Goal: Task Accomplishment & Management: Manage account settings

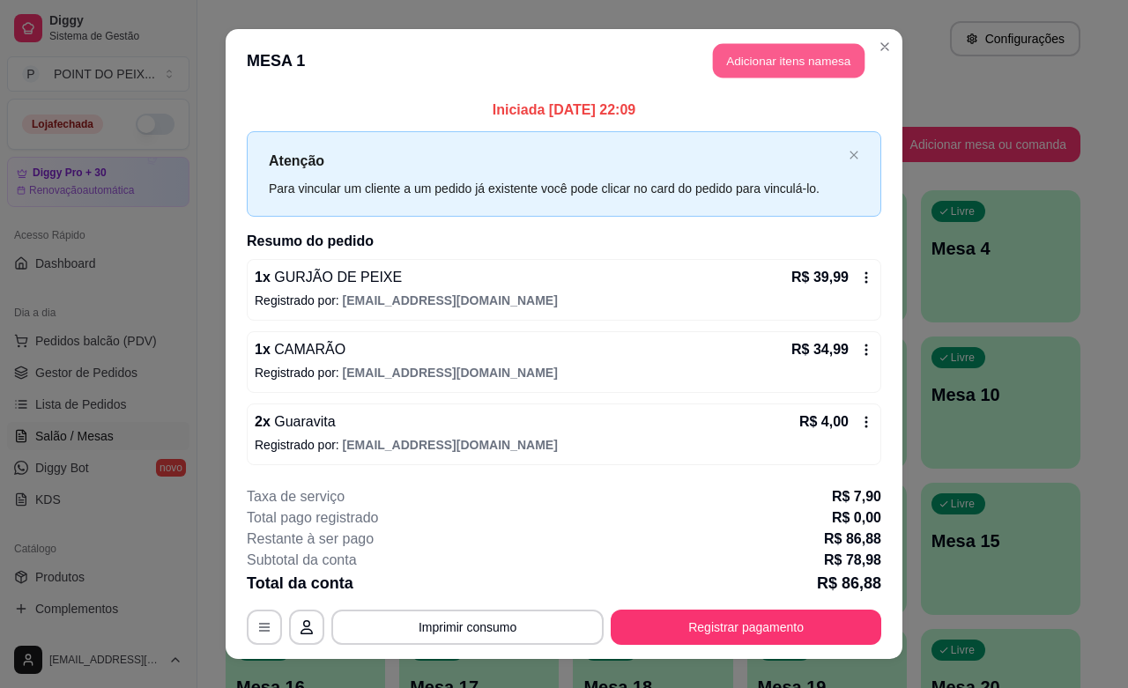
click at [821, 71] on button "Adicionar itens na mesa" at bounding box center [789, 61] width 152 height 34
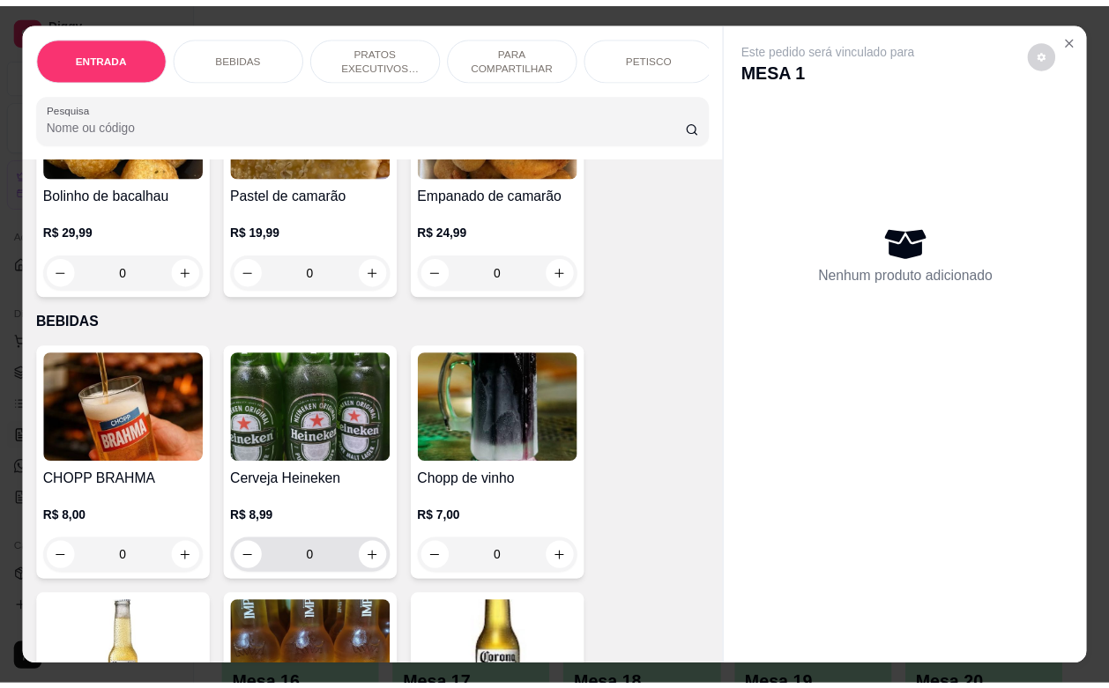
scroll to position [220, 0]
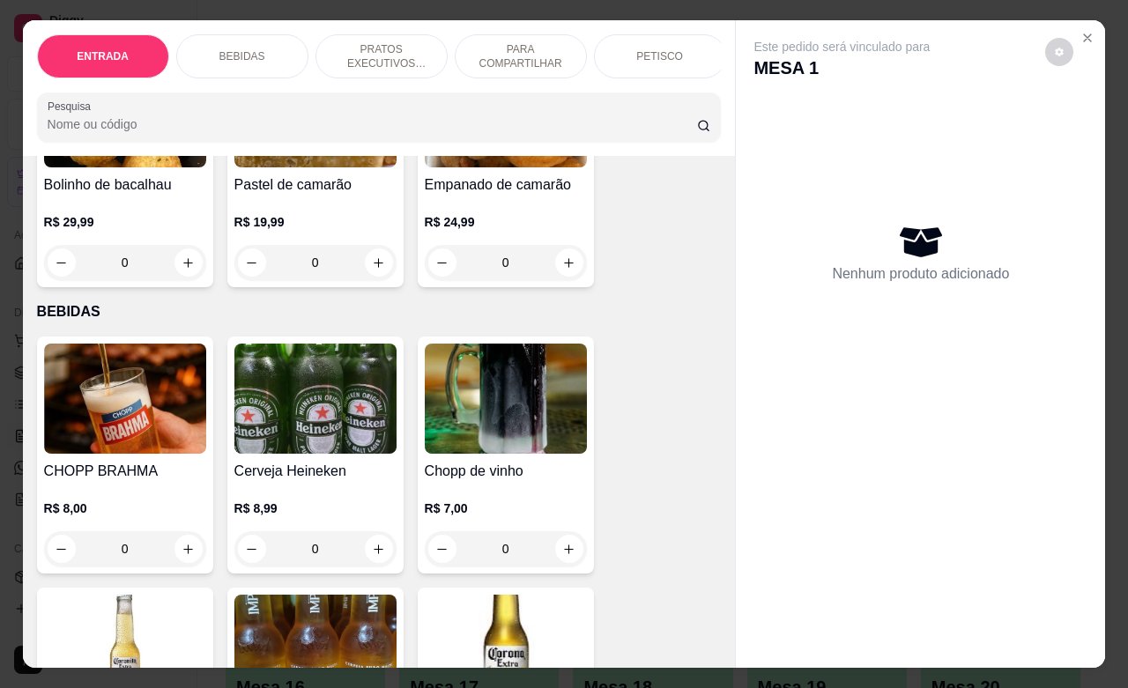
drag, startPoint x: 123, startPoint y: 562, endPoint x: 101, endPoint y: 568, distance: 22.9
click at [101, 567] on input "0" at bounding box center [125, 548] width 99 height 35
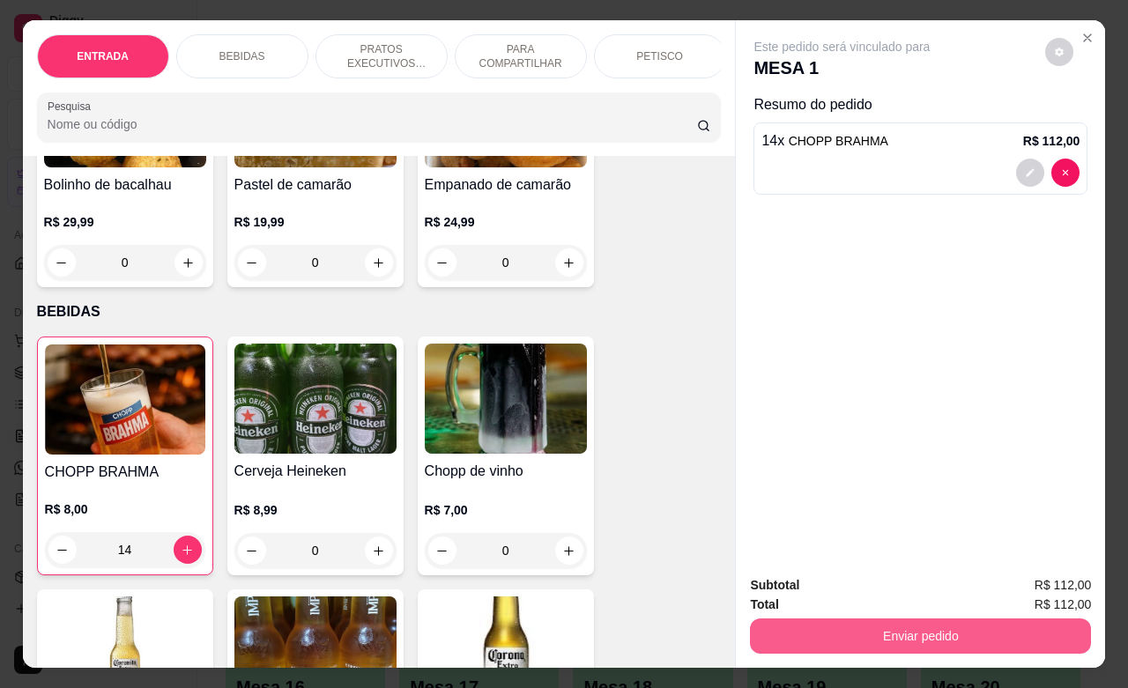
type input "14"
click at [860, 624] on button "Enviar pedido" at bounding box center [920, 636] width 341 height 35
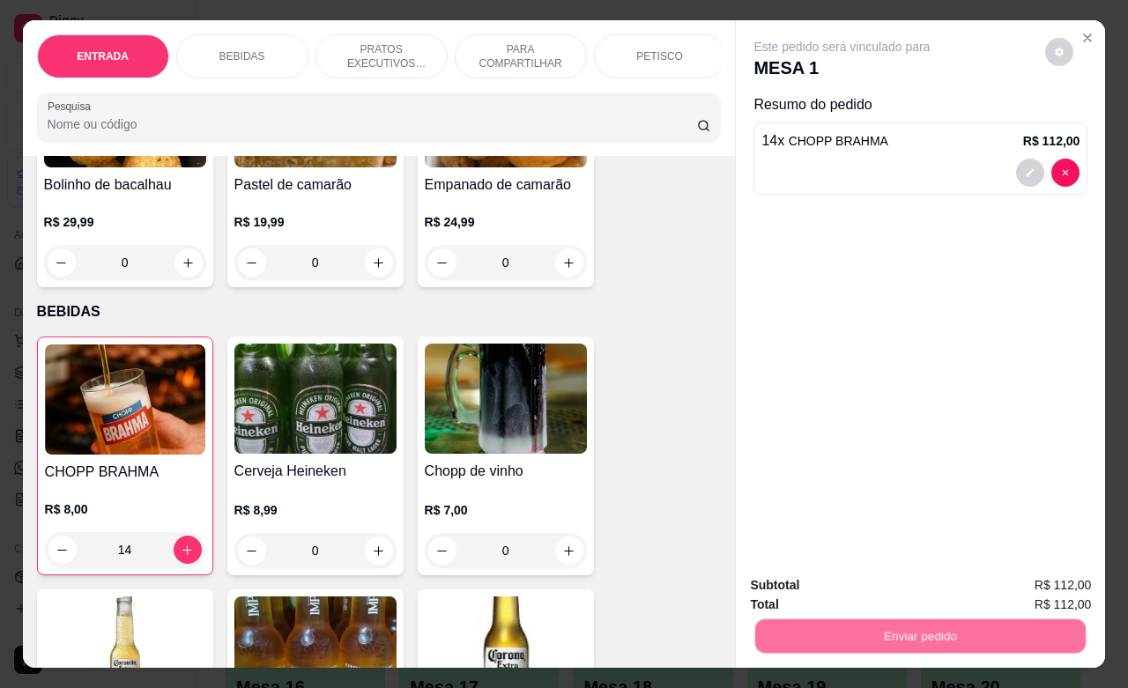
click at [868, 583] on button "Não registrar e enviar pedido" at bounding box center [860, 583] width 183 height 33
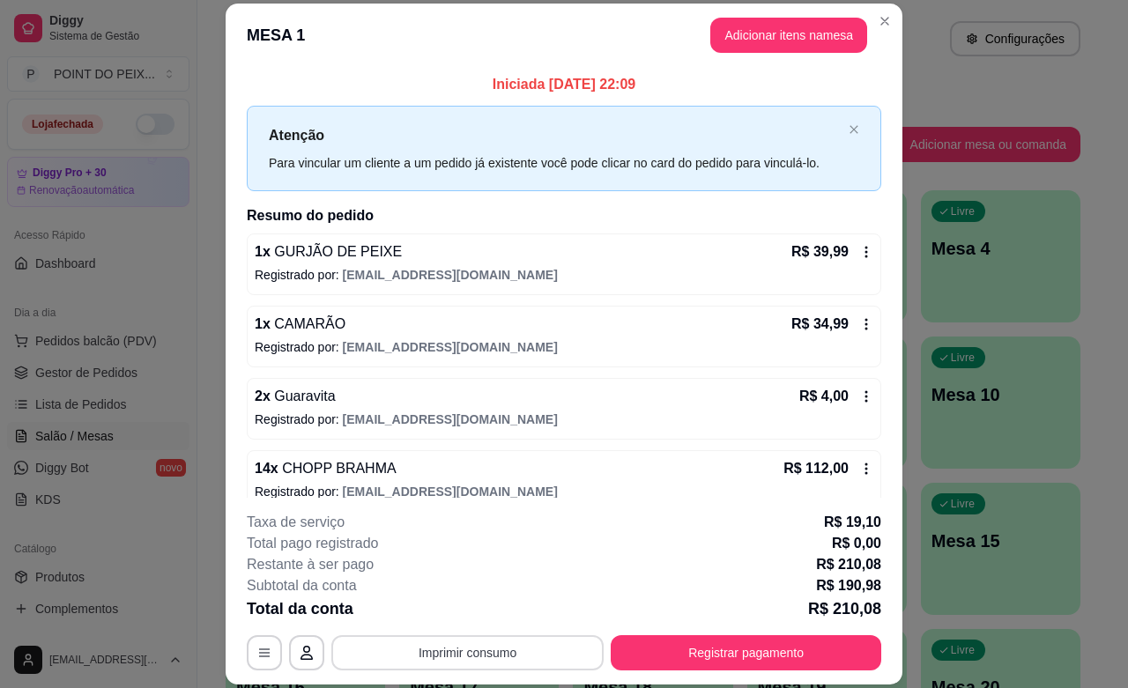
click at [542, 655] on button "Imprimir consumo" at bounding box center [467, 652] width 272 height 35
click at [490, 621] on button "IMPRESSORA" at bounding box center [463, 611] width 123 height 27
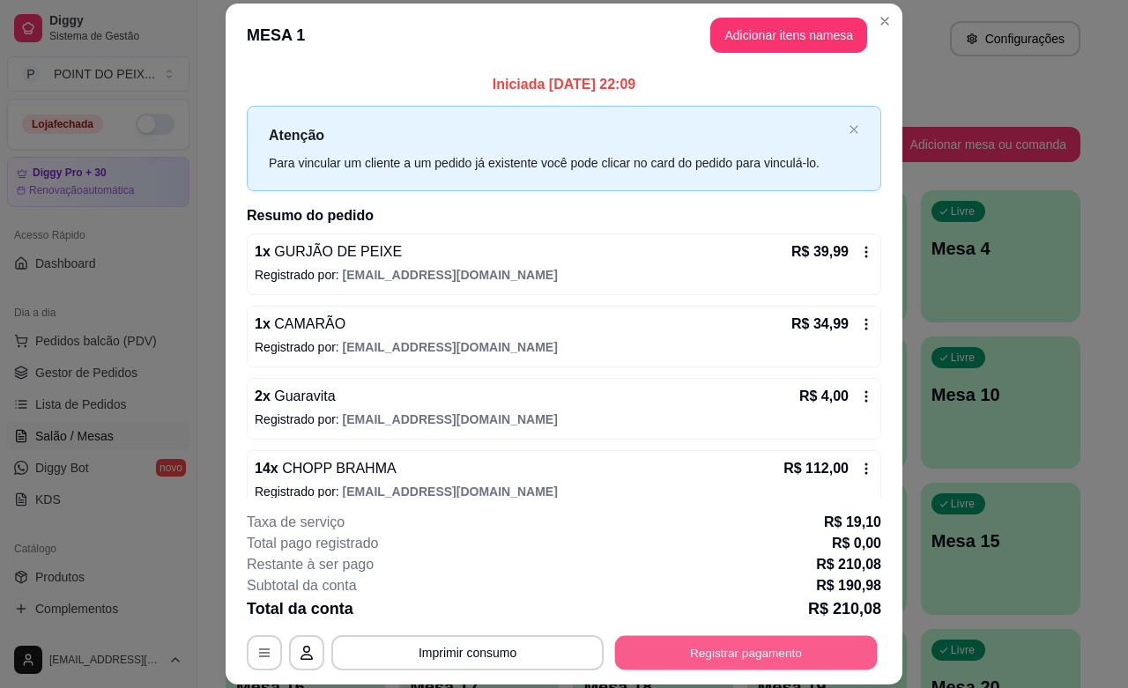
click at [758, 657] on button "Registrar pagamento" at bounding box center [746, 653] width 263 height 34
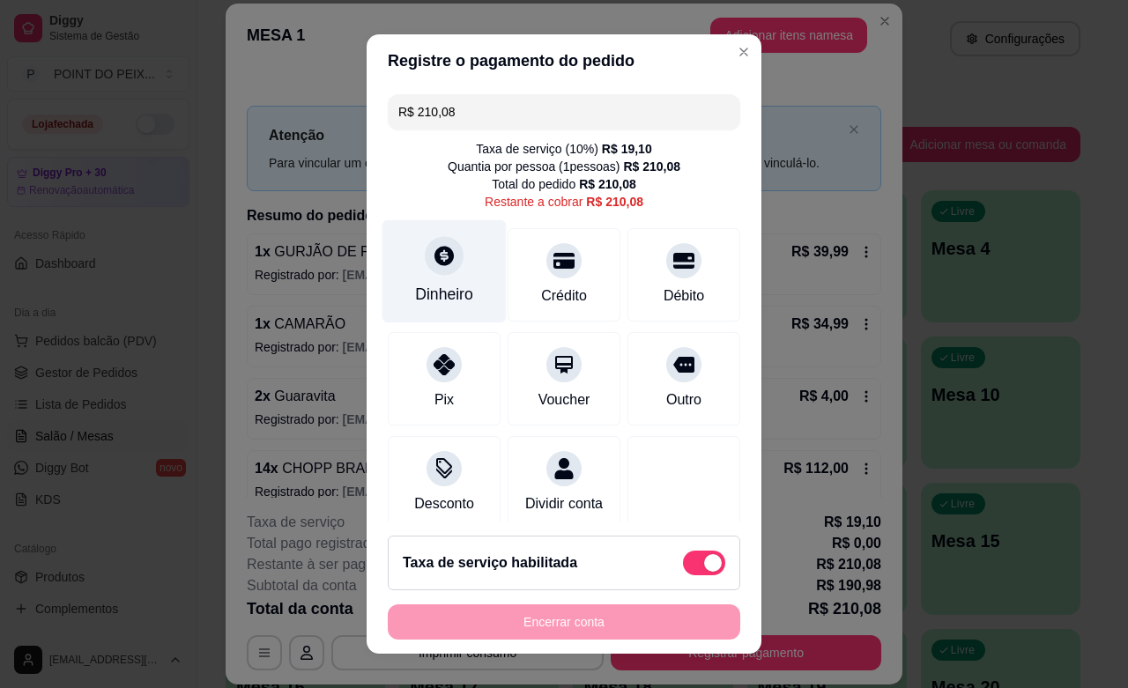
click at [423, 276] on div "Dinheiro" at bounding box center [445, 271] width 124 height 103
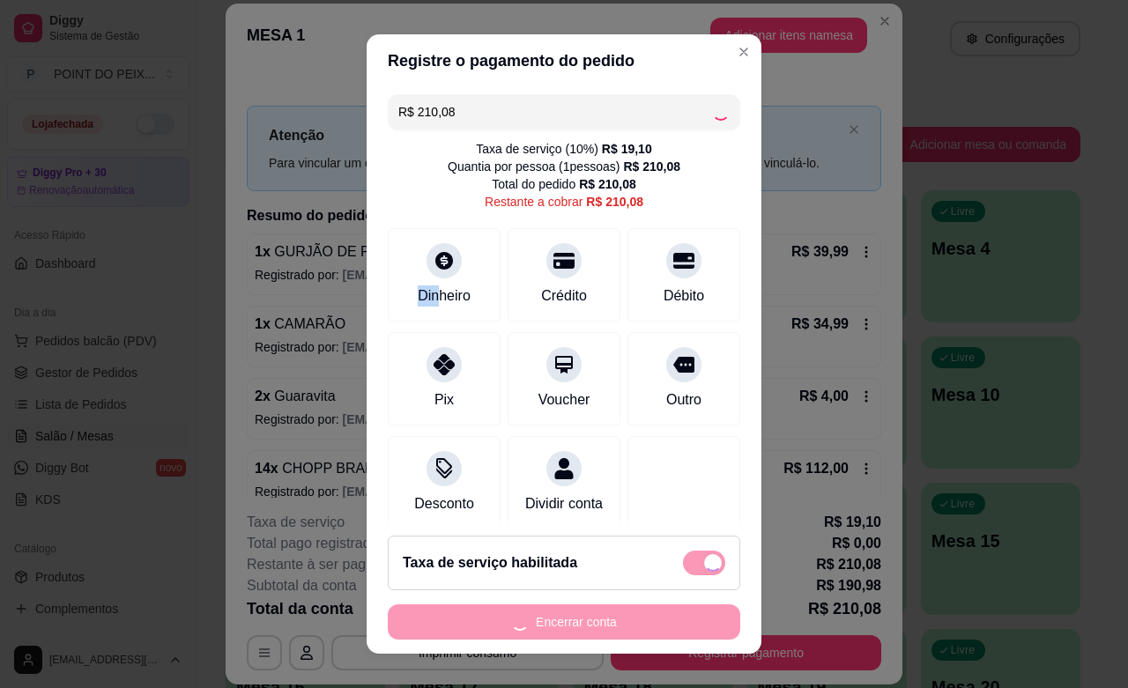
type input "R$ 0,00"
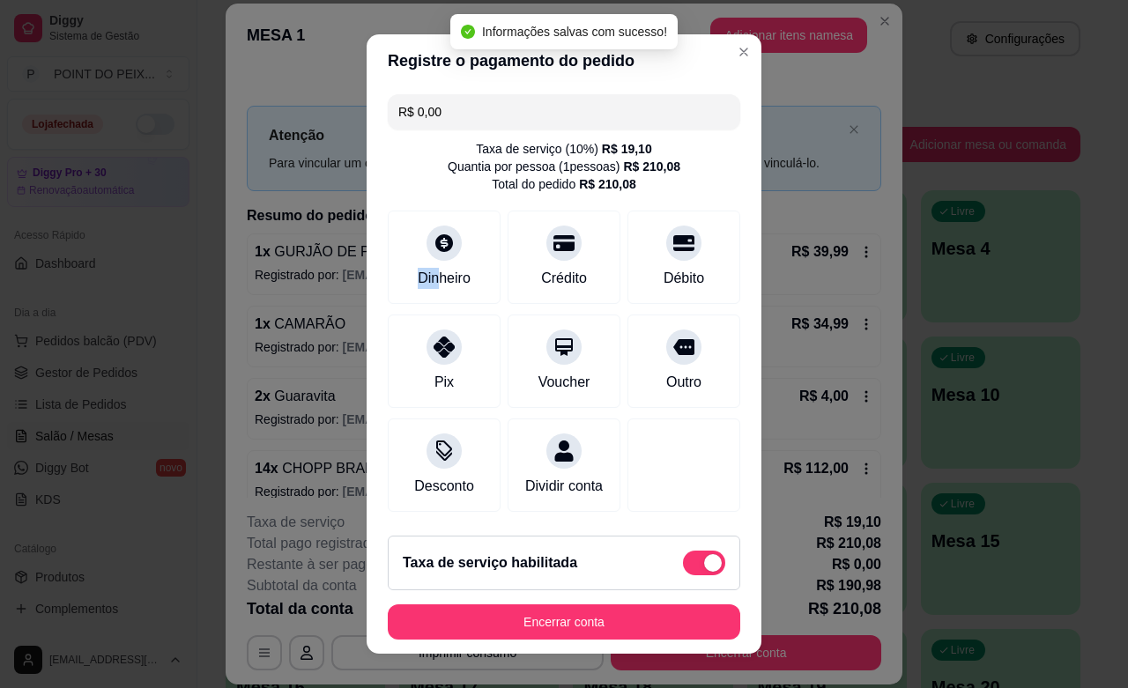
click at [646, 602] on footer "Taxa de serviço habilitada Encerrar conta" at bounding box center [564, 588] width 395 height 132
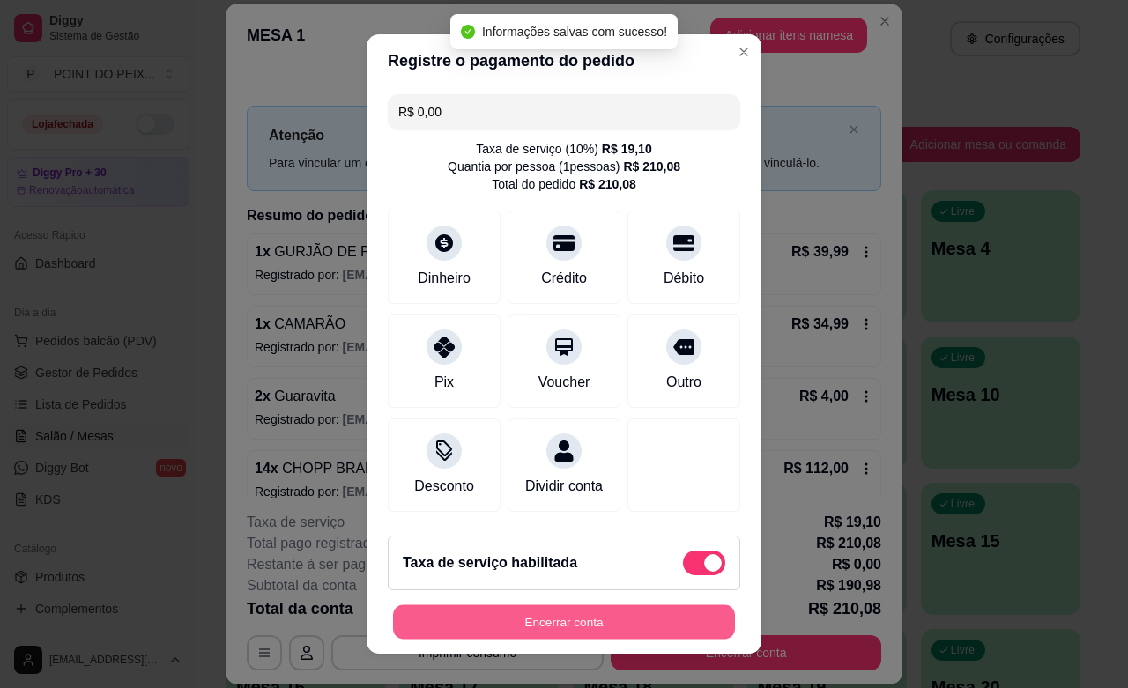
click at [652, 618] on button "Encerrar conta" at bounding box center [564, 623] width 342 height 34
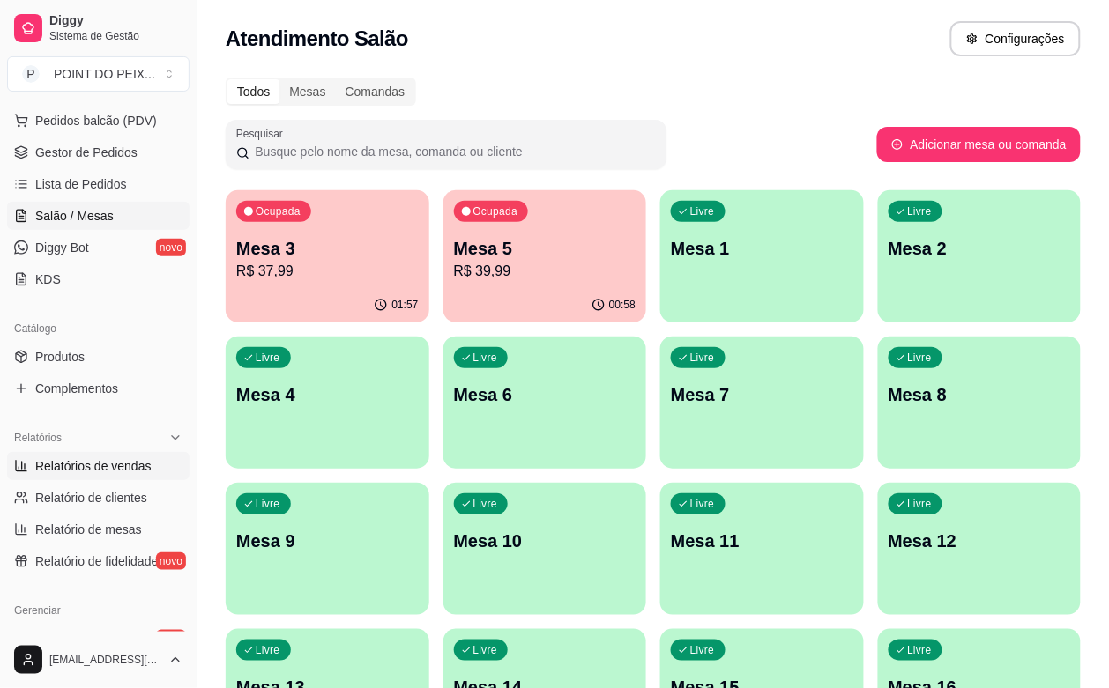
click at [121, 464] on span "Relatórios de vendas" at bounding box center [93, 466] width 116 height 18
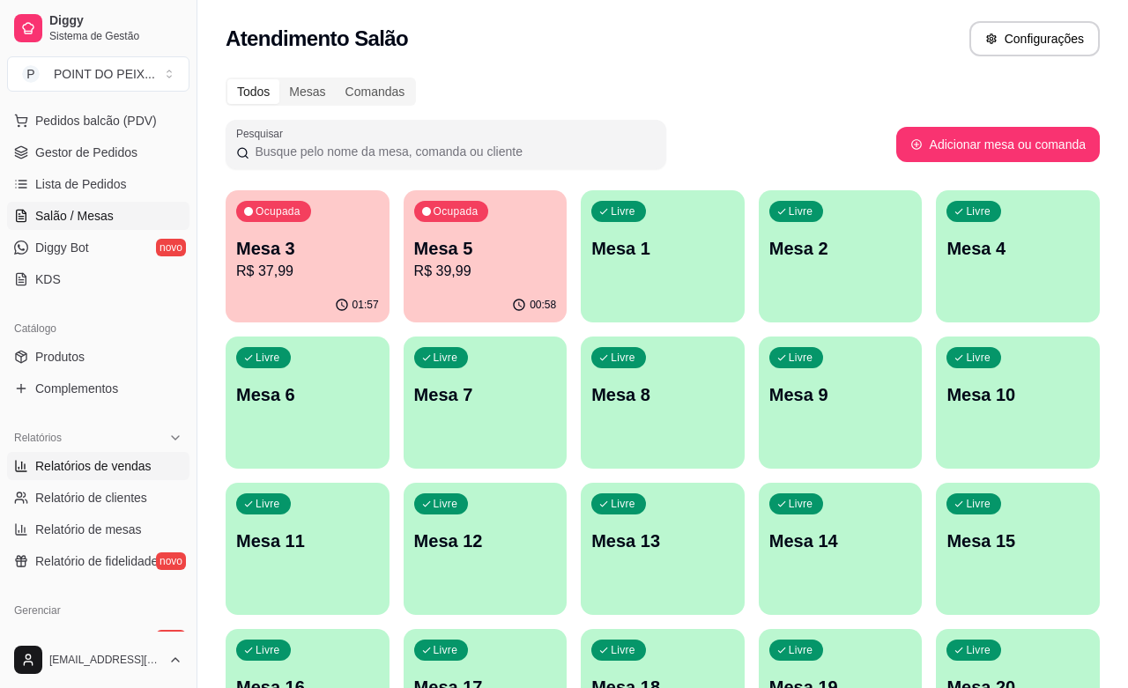
select select "ALL"
select select "0"
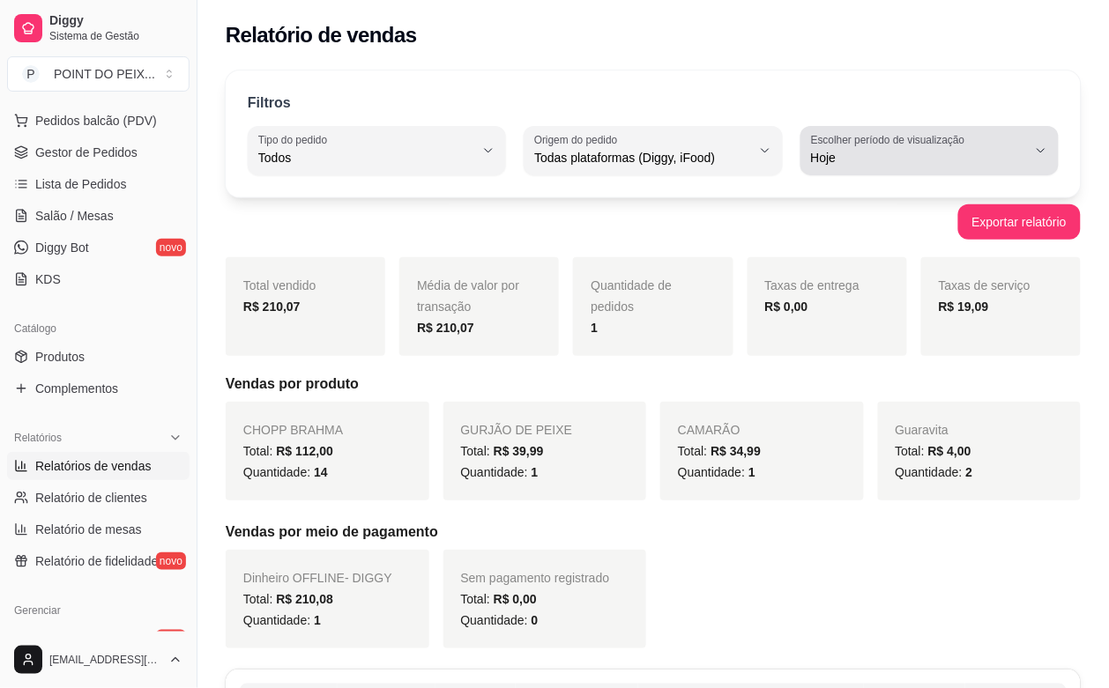
click at [1043, 150] on icon "button" at bounding box center [1041, 151] width 14 height 14
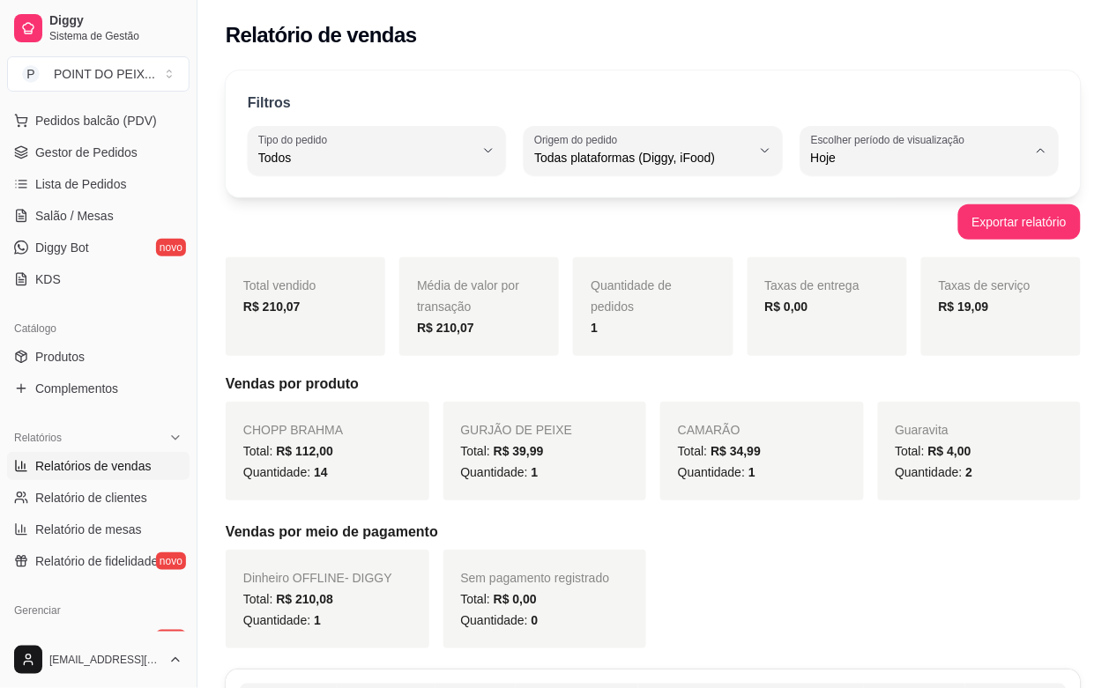
click at [843, 234] on span "Ontem" at bounding box center [921, 228] width 204 height 17
type input "1"
select select "1"
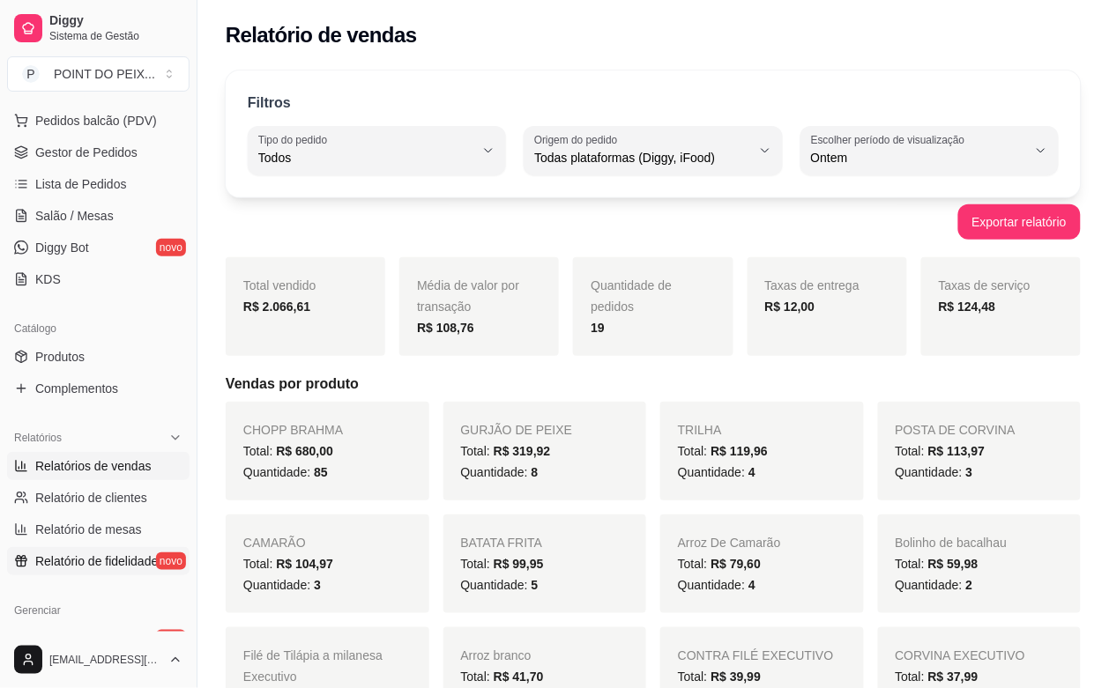
scroll to position [331, 0]
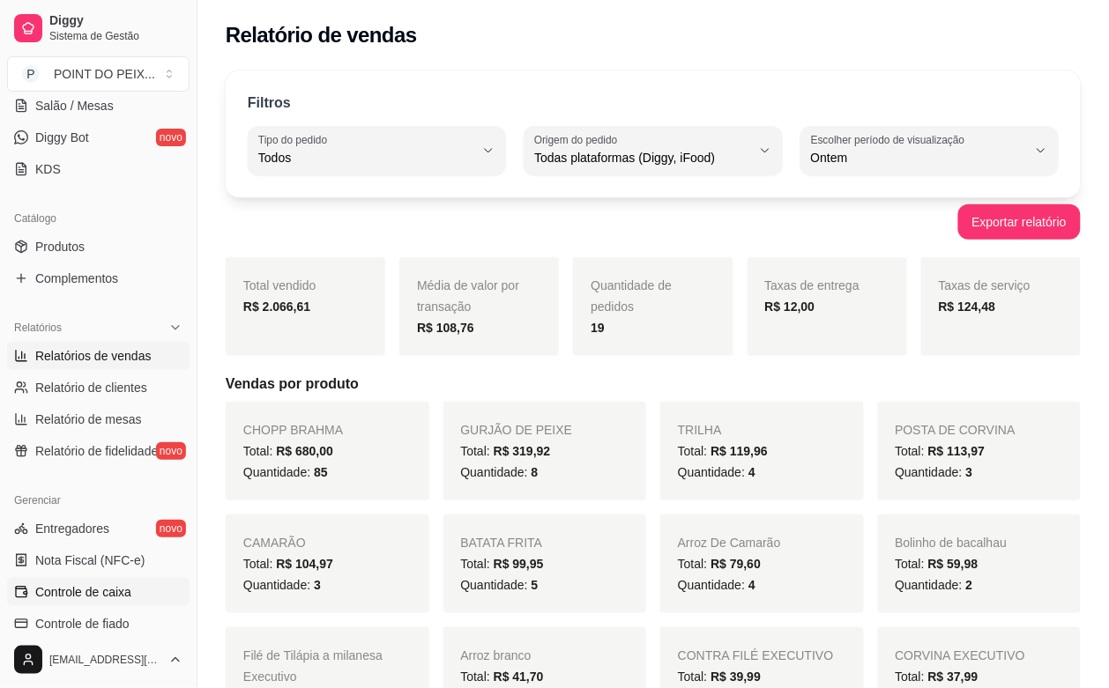
click at [85, 595] on span "Controle de caixa" at bounding box center [83, 592] width 96 height 18
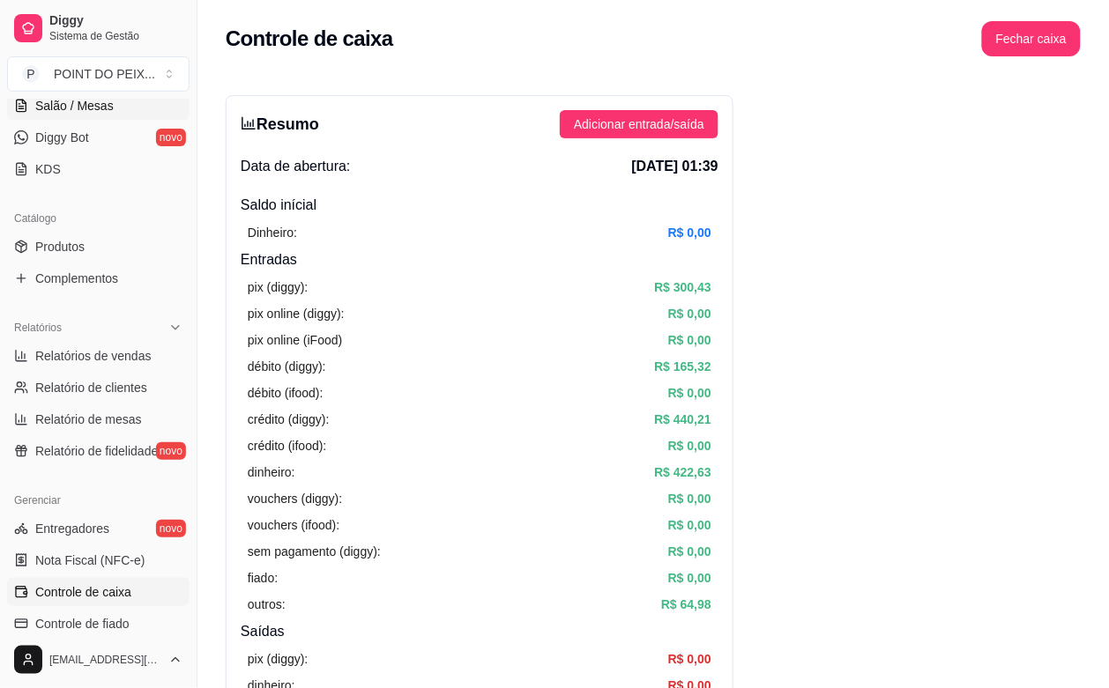
click at [88, 108] on span "Salão / Mesas" at bounding box center [74, 106] width 78 height 18
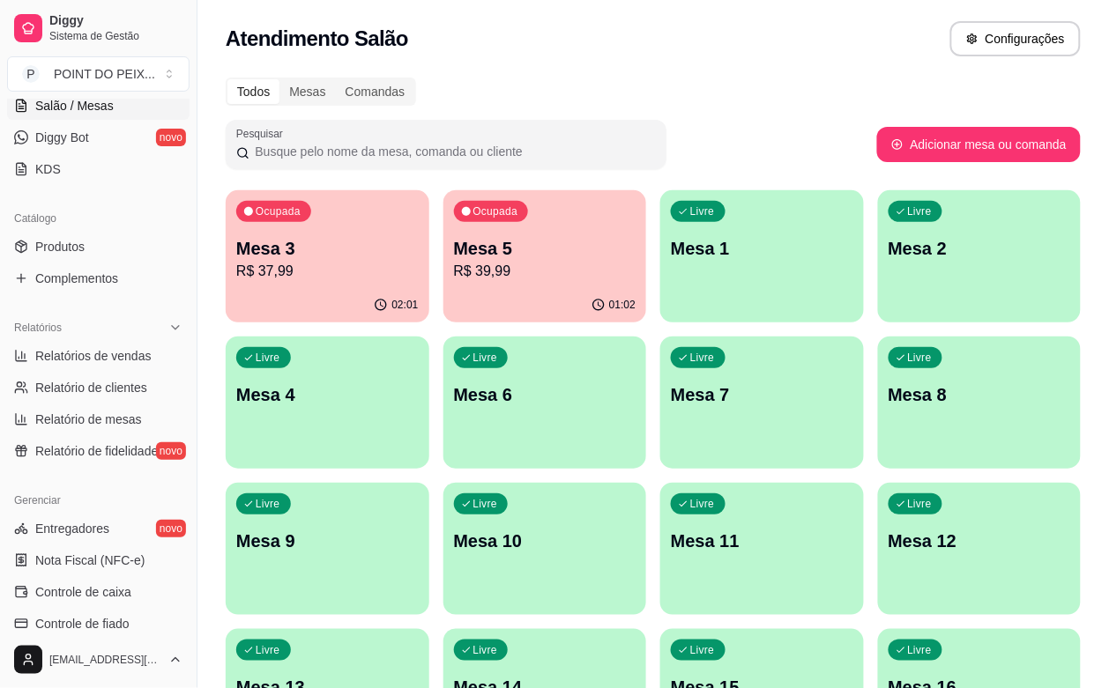
click at [306, 306] on div "02:01" at bounding box center [328, 305] width 204 height 34
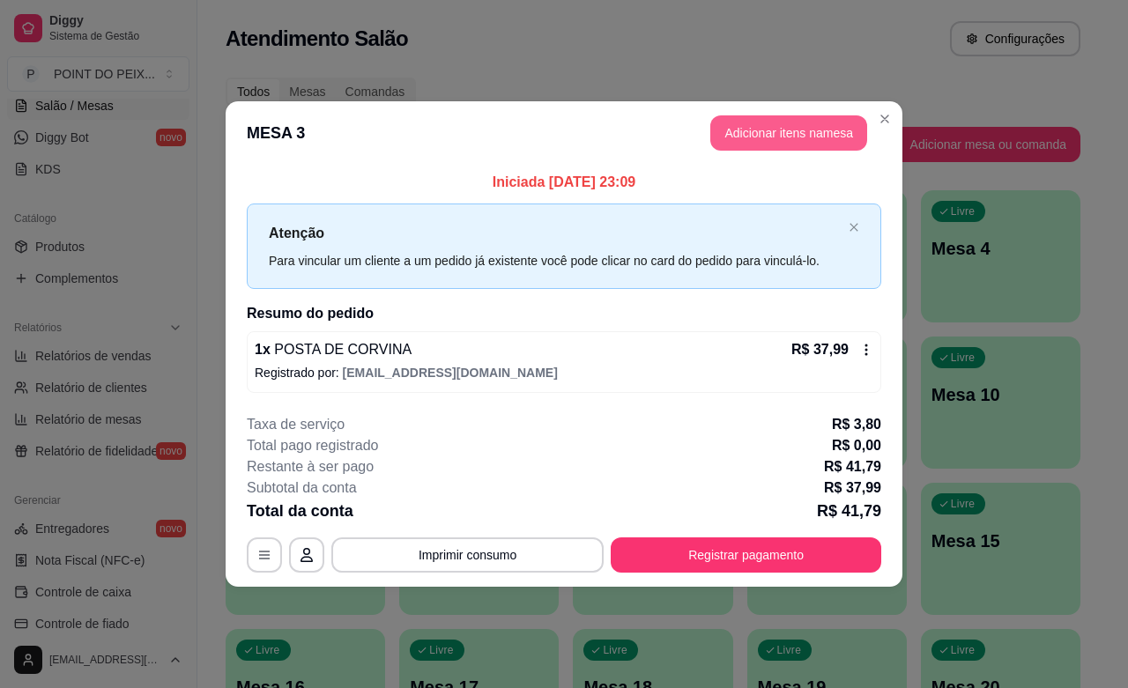
click at [803, 148] on button "Adicionar itens na mesa" at bounding box center [788, 132] width 157 height 35
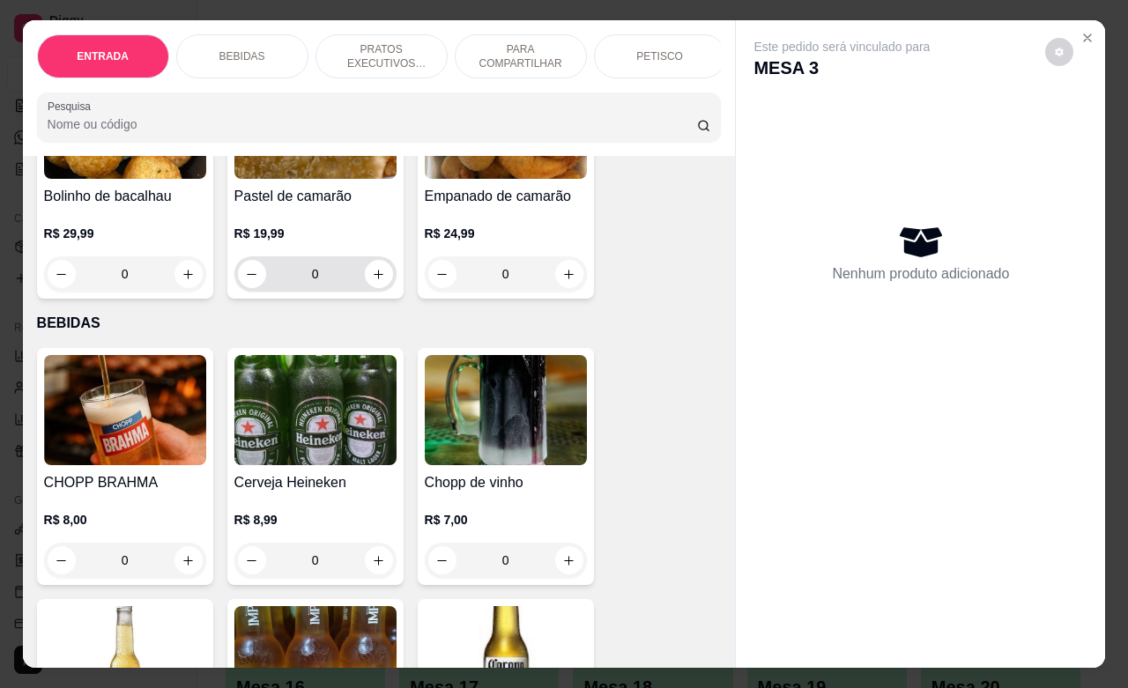
scroll to position [331, 0]
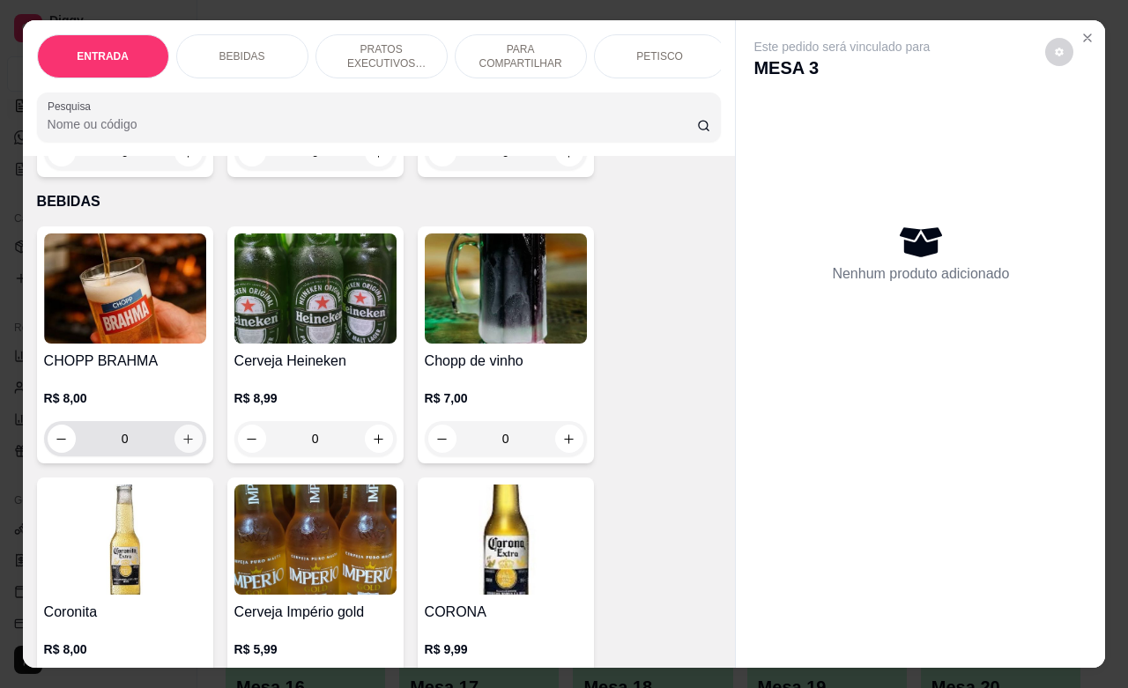
click at [182, 446] on icon "increase-product-quantity" at bounding box center [188, 439] width 13 height 13
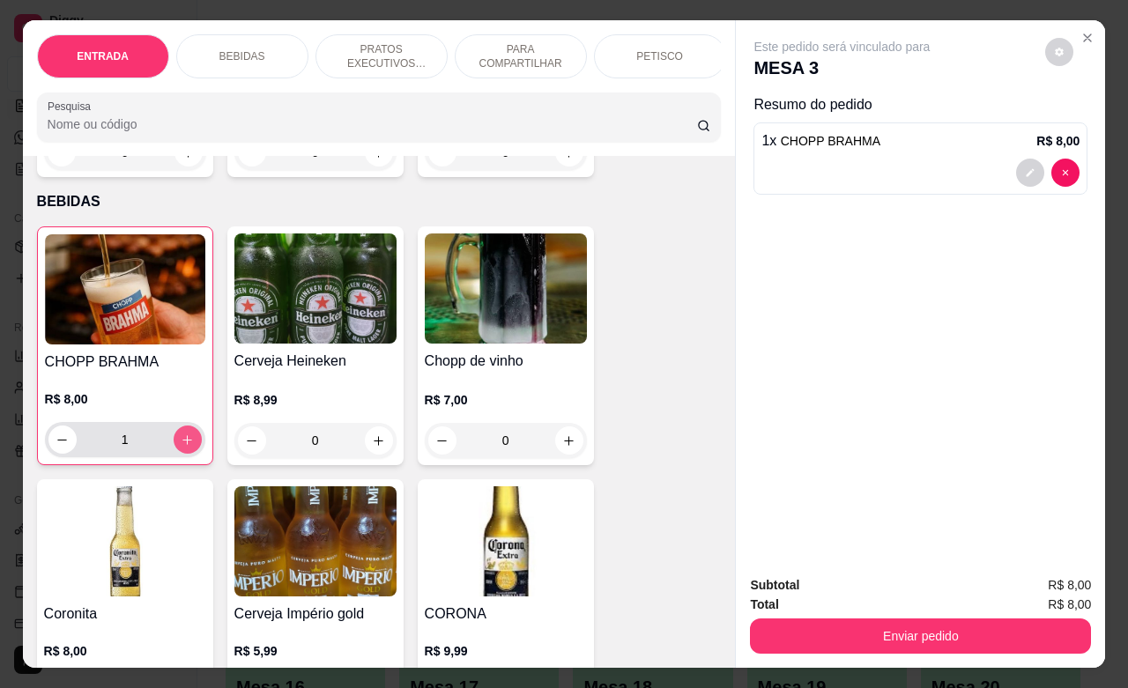
click at [182, 447] on icon "increase-product-quantity" at bounding box center [187, 440] width 13 height 13
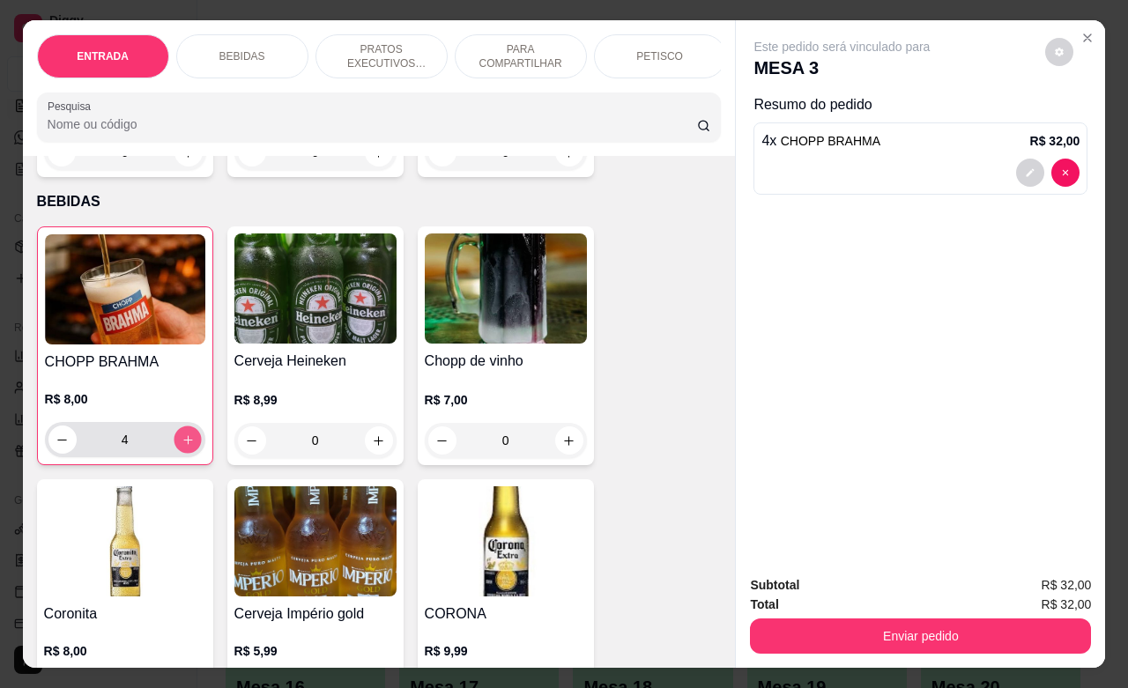
type input "6"
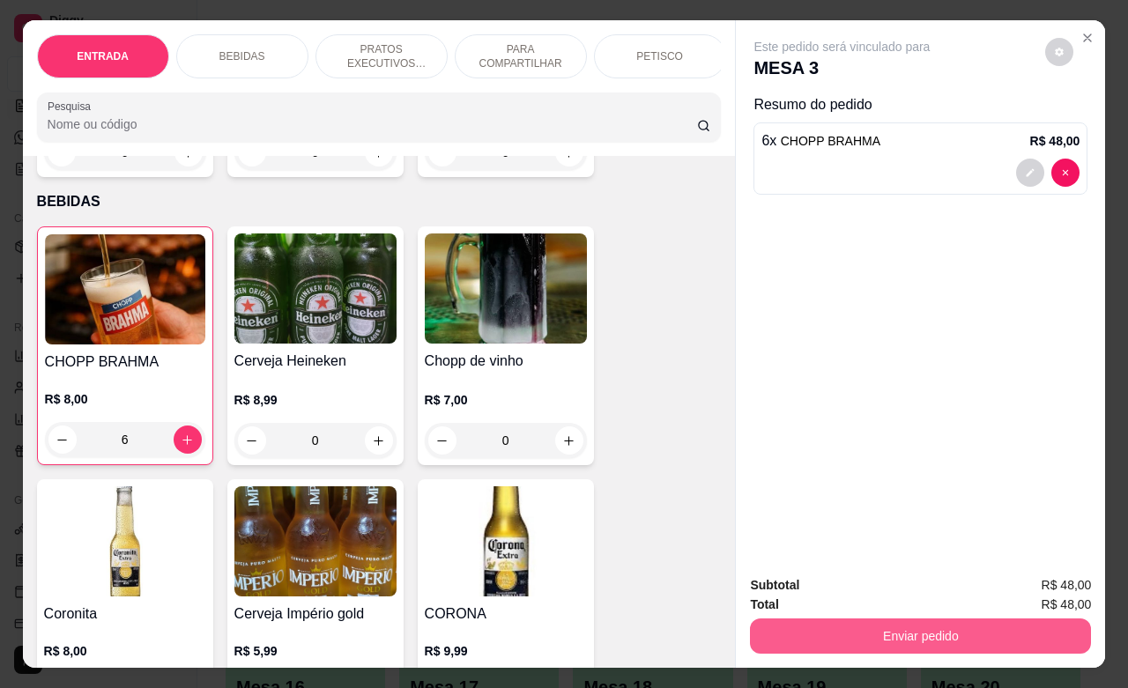
click at [895, 632] on button "Enviar pedido" at bounding box center [920, 636] width 341 height 35
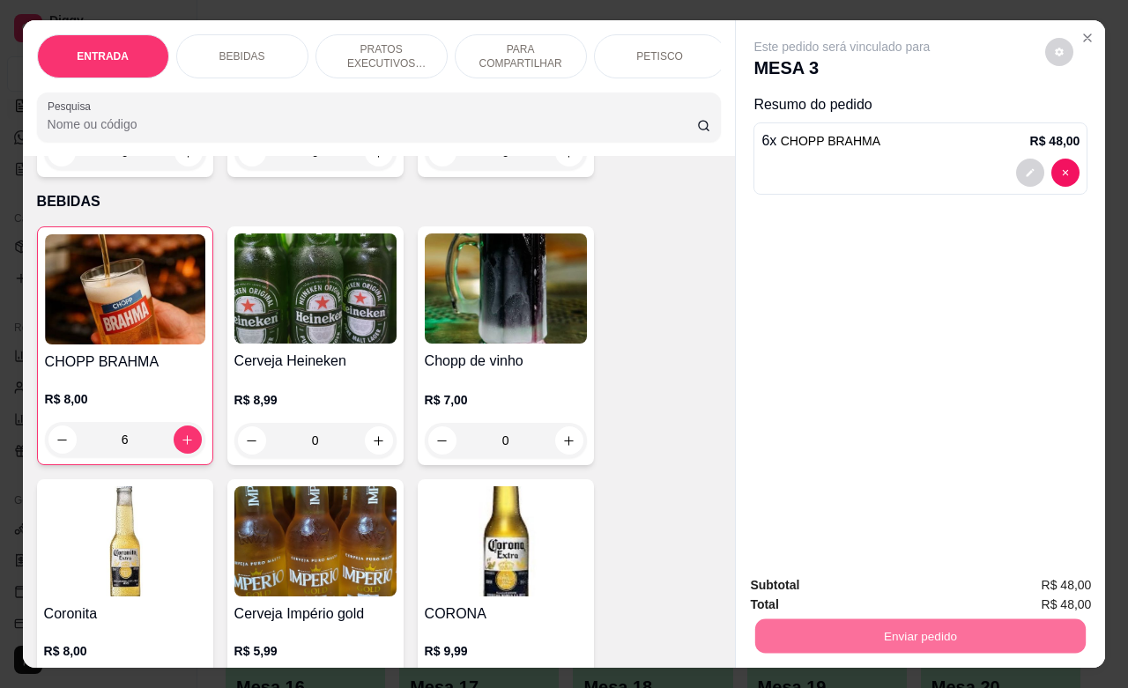
click at [888, 587] on button "Não registrar e enviar pedido" at bounding box center [860, 583] width 183 height 33
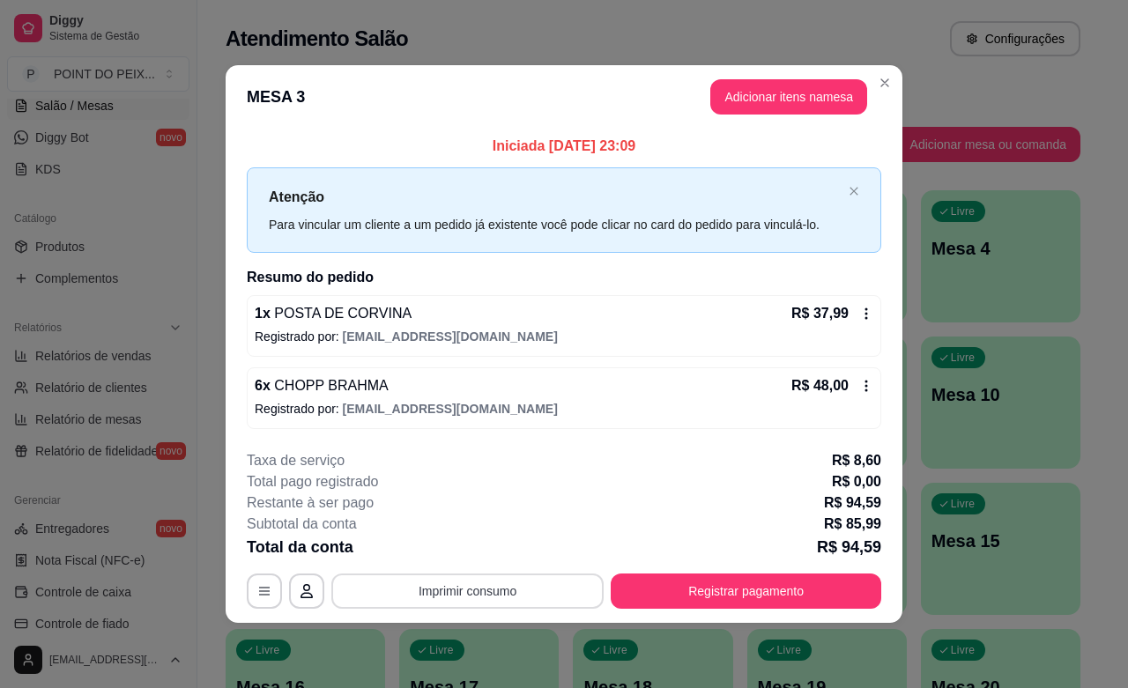
click at [527, 586] on button "Imprimir consumo" at bounding box center [467, 591] width 272 height 35
click at [486, 546] on button "IMPRESSORA" at bounding box center [473, 552] width 128 height 28
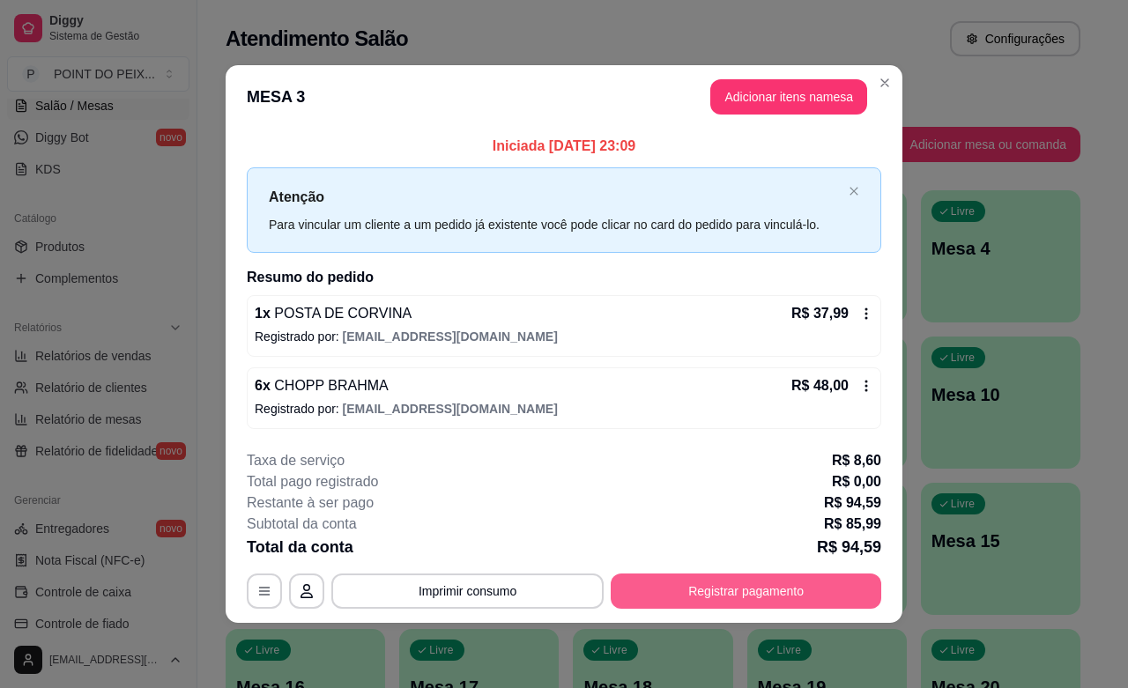
click at [777, 597] on button "Registrar pagamento" at bounding box center [746, 591] width 271 height 35
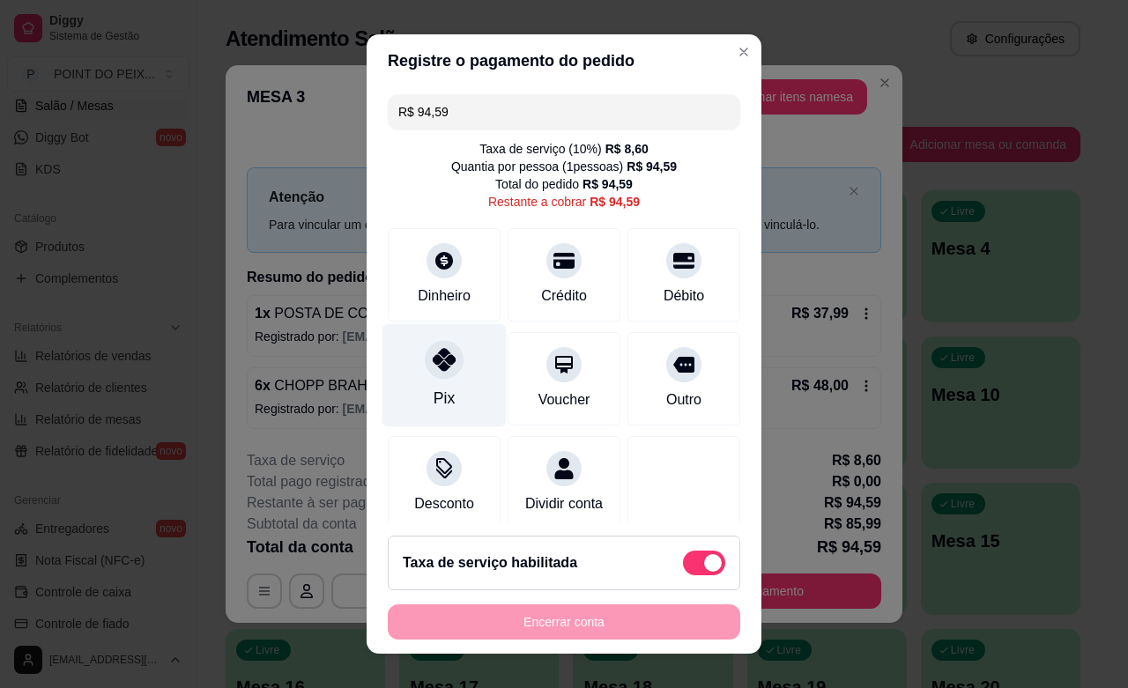
click at [421, 384] on div "Pix" at bounding box center [445, 375] width 124 height 103
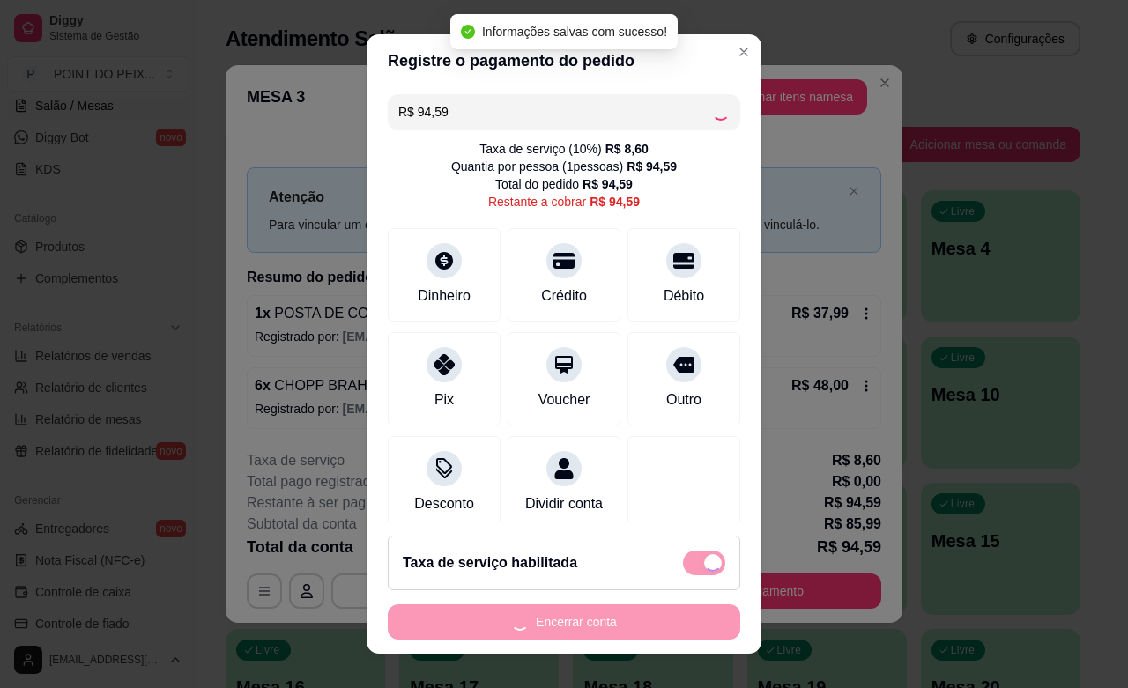
type input "R$ 0,00"
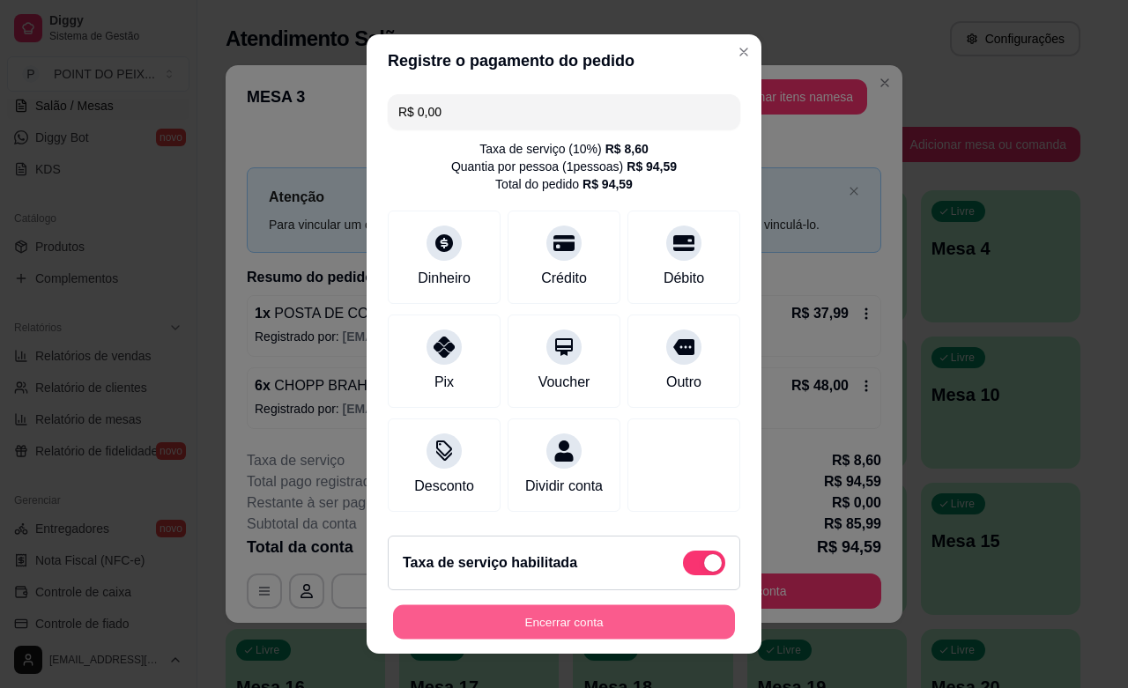
click at [643, 624] on button "Encerrar conta" at bounding box center [564, 623] width 342 height 34
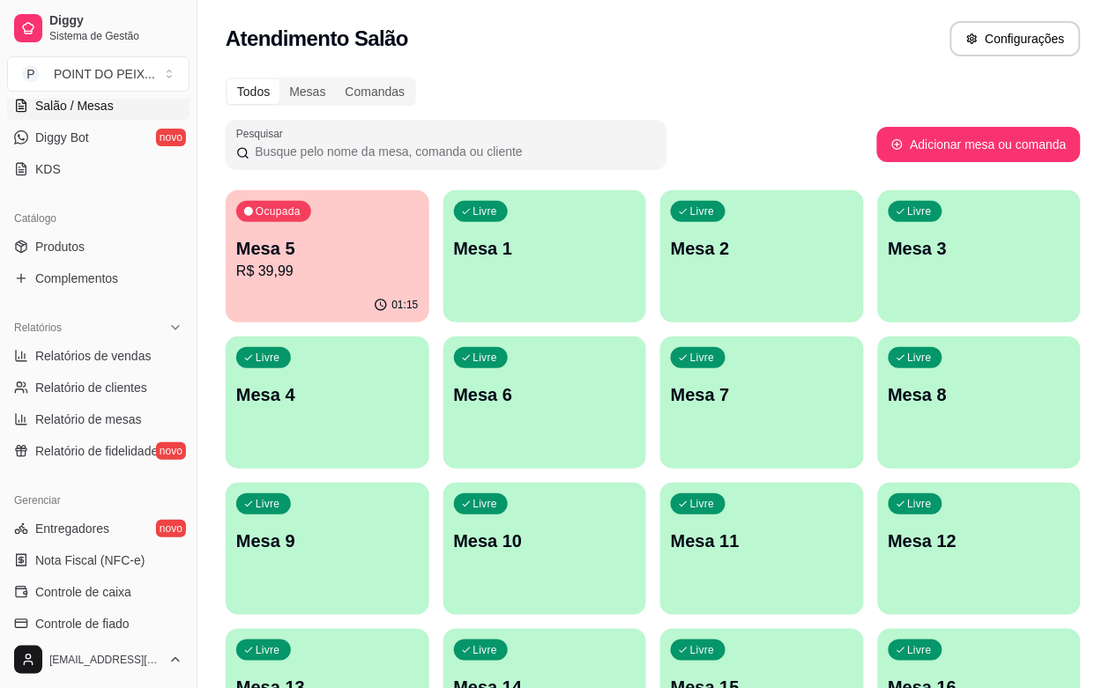
click at [344, 256] on p "Mesa 5" at bounding box center [327, 248] width 182 height 25
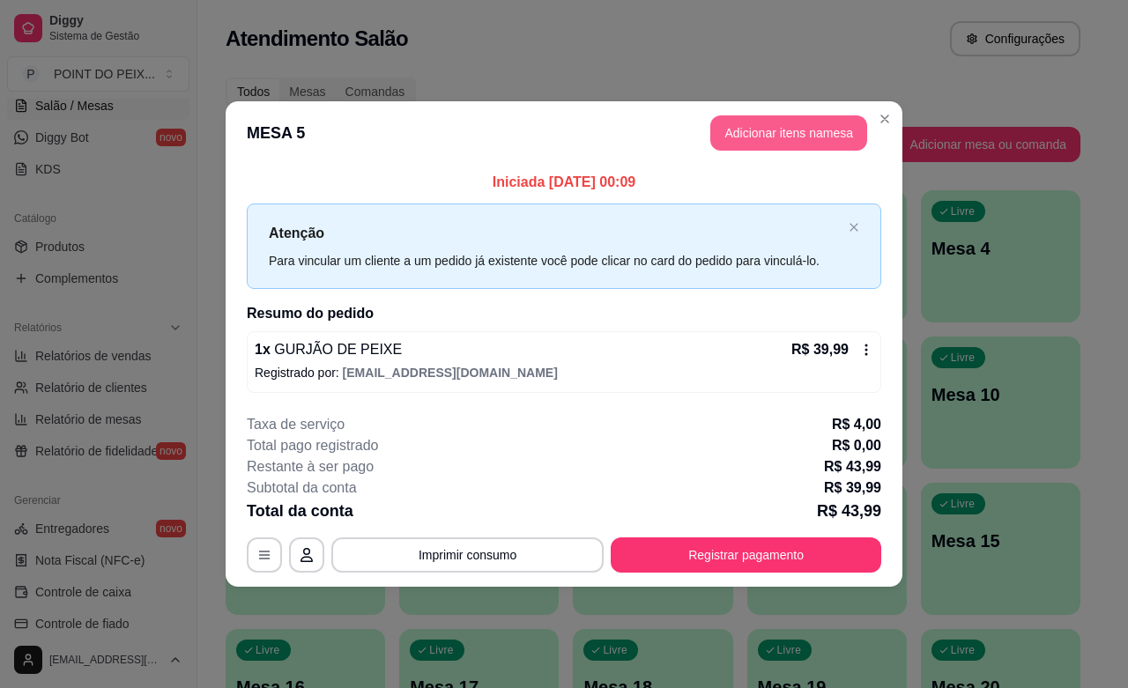
click at [762, 129] on button "Adicionar itens na mesa" at bounding box center [788, 132] width 157 height 35
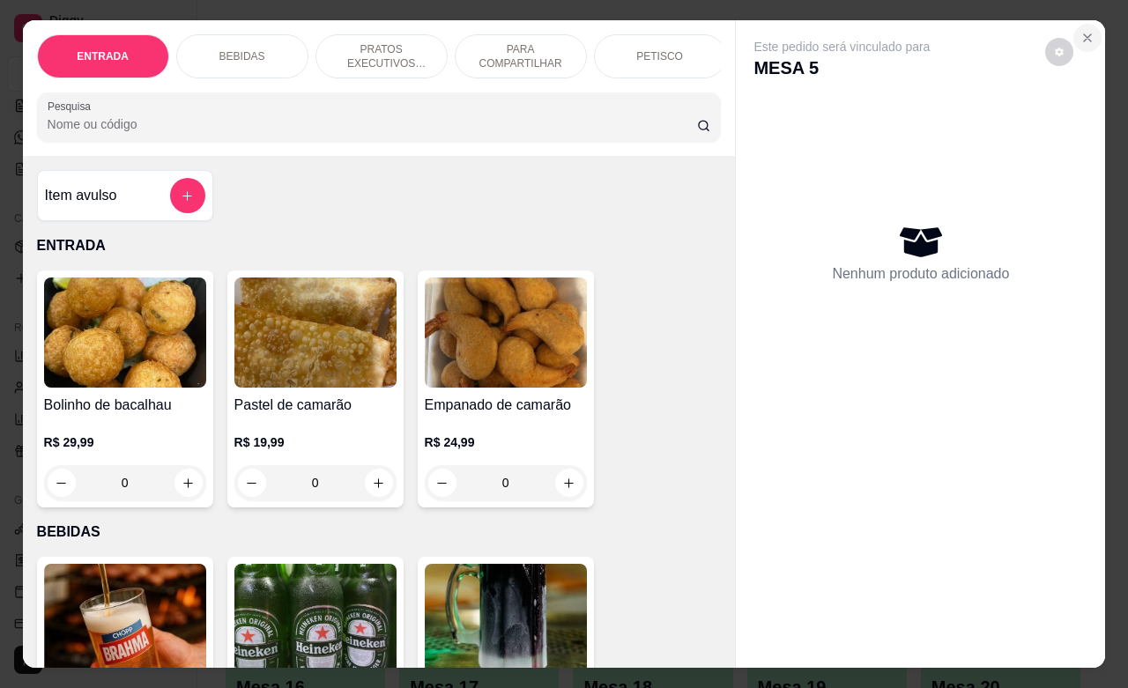
click at [1081, 31] on icon "Close" at bounding box center [1088, 38] width 14 height 14
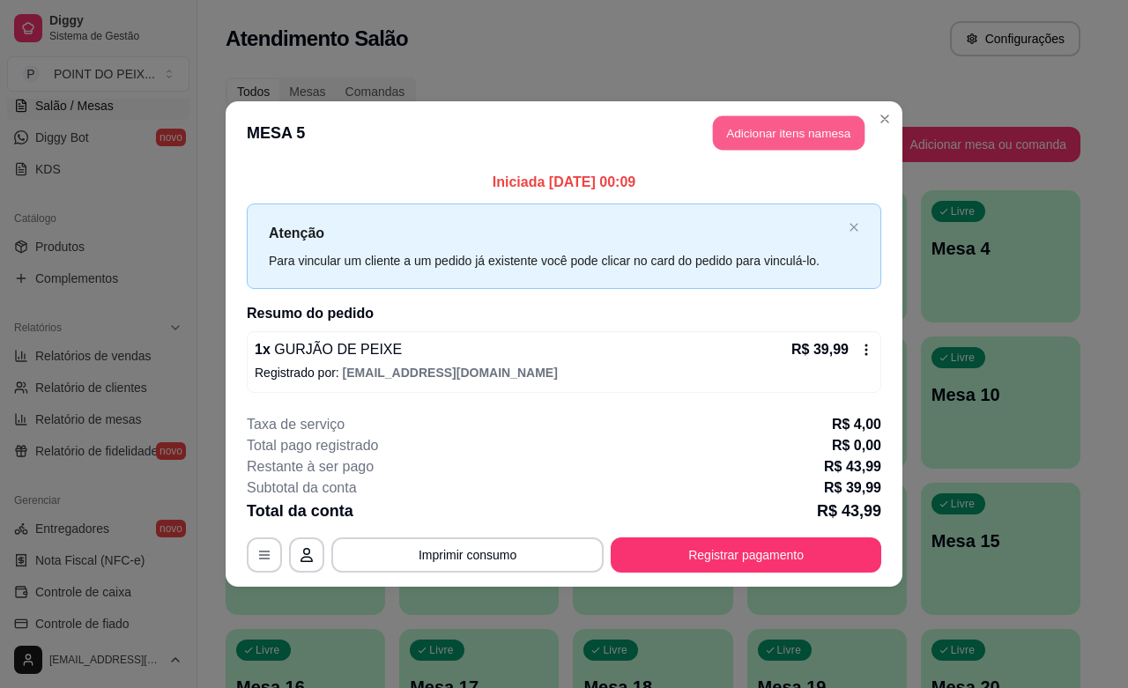
click at [773, 126] on button "Adicionar itens na mesa" at bounding box center [789, 133] width 152 height 34
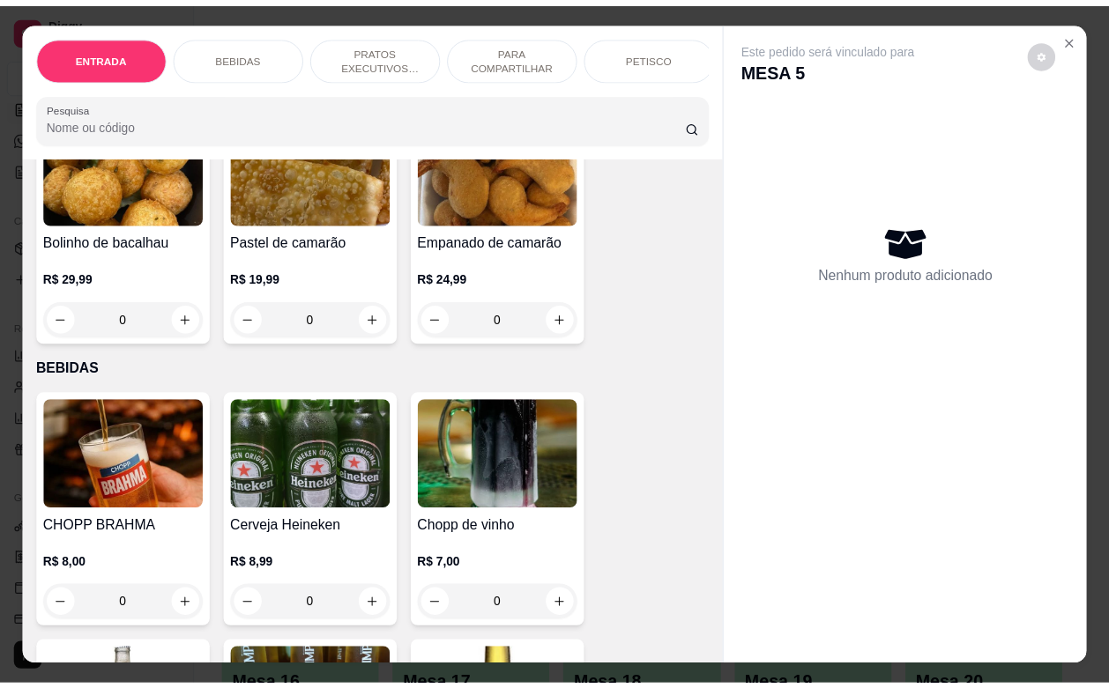
scroll to position [220, 0]
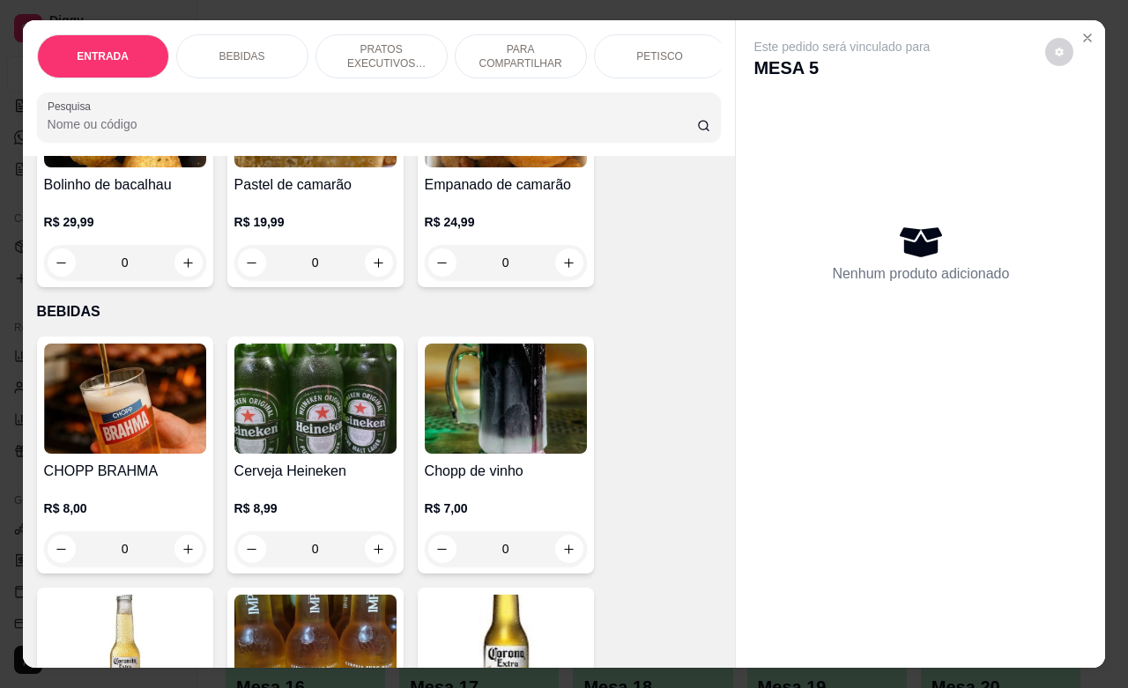
drag, startPoint x: 110, startPoint y: 564, endPoint x: 159, endPoint y: 562, distance: 48.5
click at [159, 562] on input "0" at bounding box center [125, 548] width 99 height 35
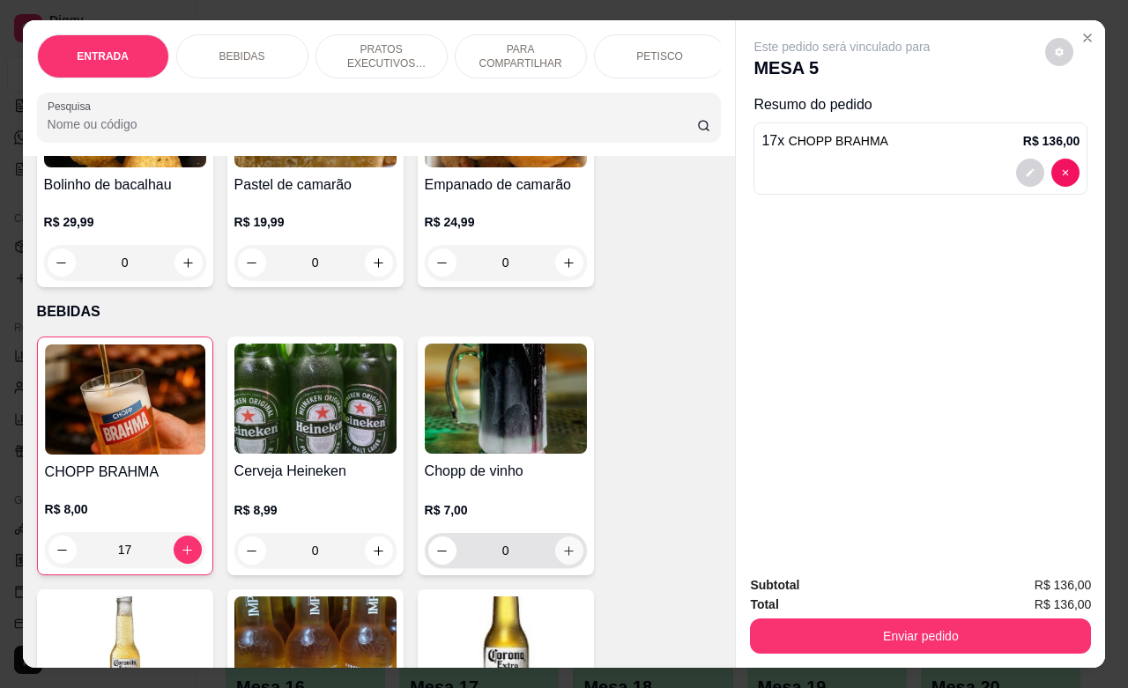
type input "17"
click at [561, 565] on button "increase-product-quantity" at bounding box center [569, 551] width 28 height 28
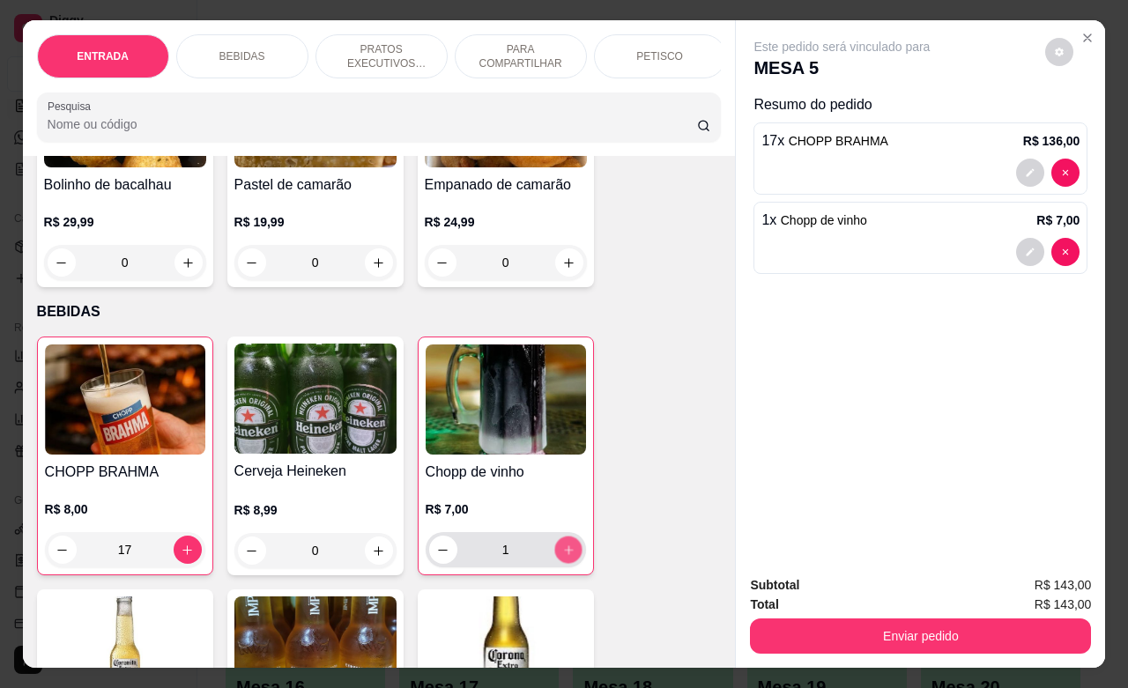
click at [560, 564] on button "increase-product-quantity" at bounding box center [567, 550] width 27 height 27
type input "2"
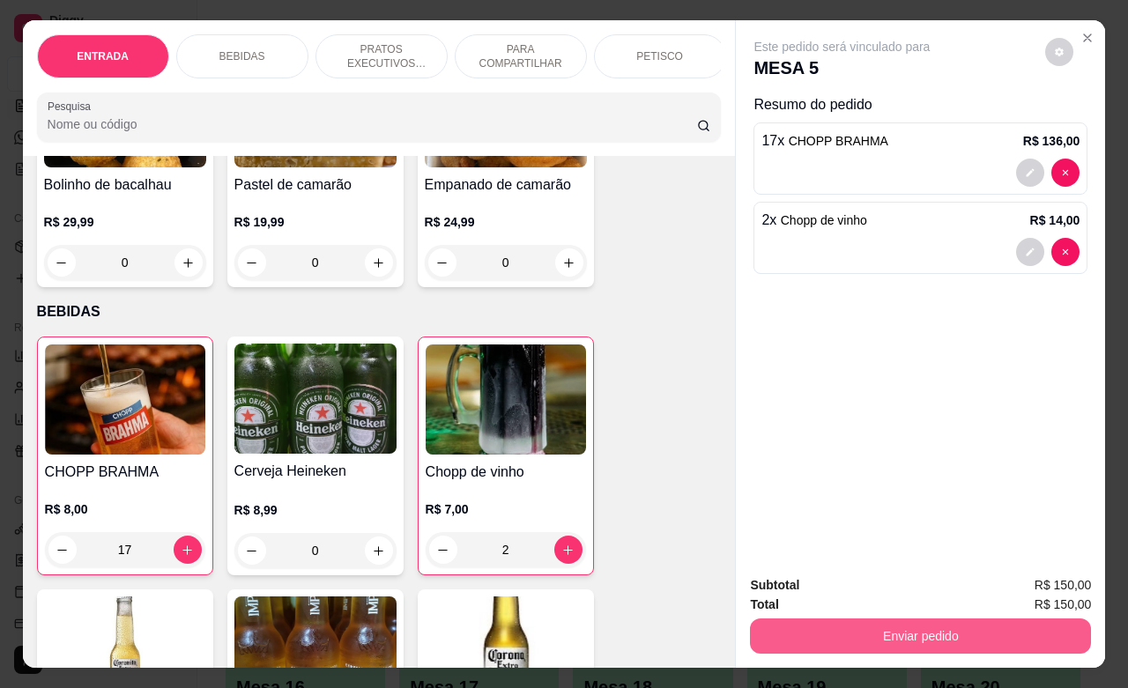
click at [837, 619] on button "Enviar pedido" at bounding box center [920, 636] width 341 height 35
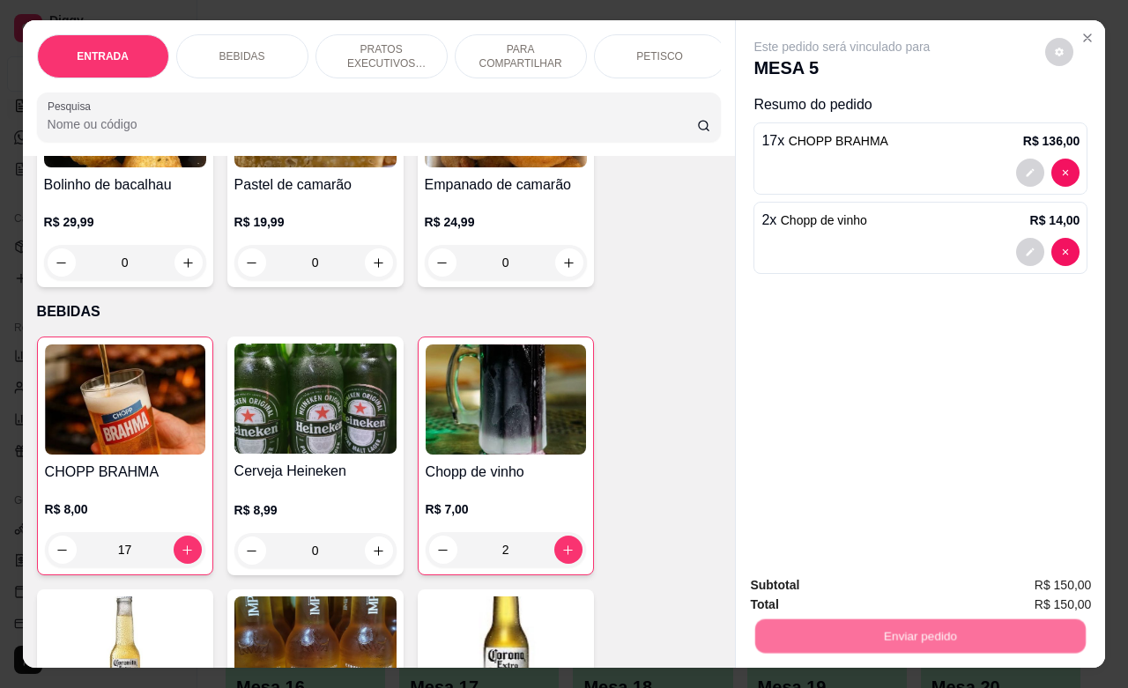
click at [812, 577] on button "Não registrar e enviar pedido" at bounding box center [860, 583] width 178 height 33
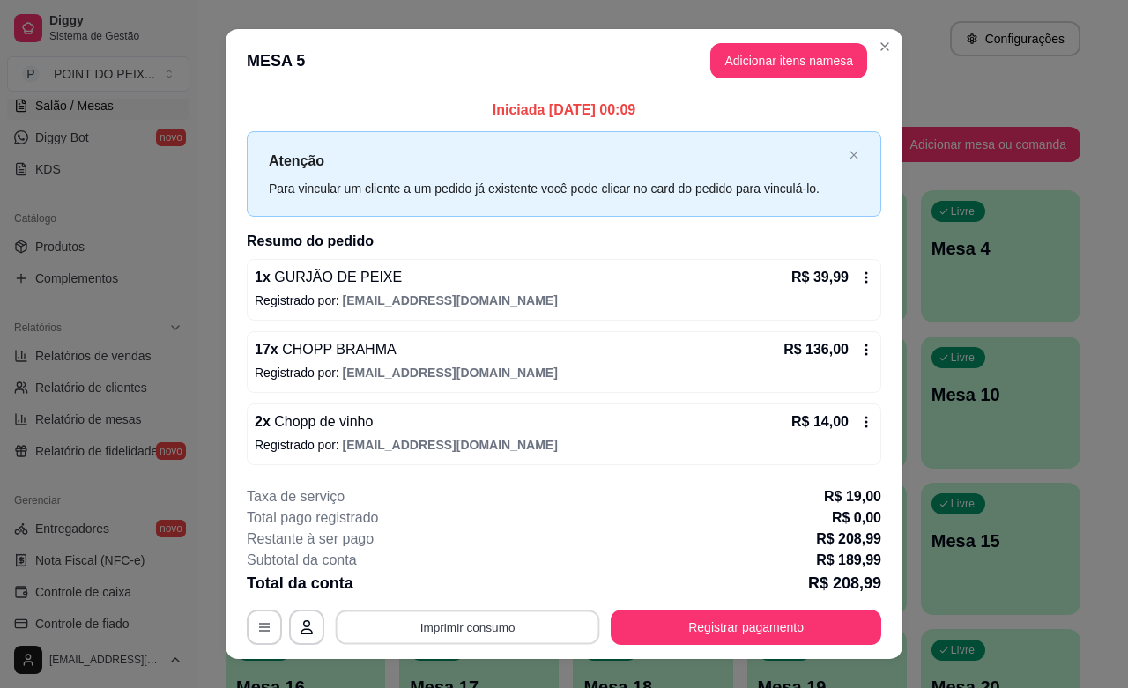
click at [508, 623] on button "Imprimir consumo" at bounding box center [468, 628] width 264 height 34
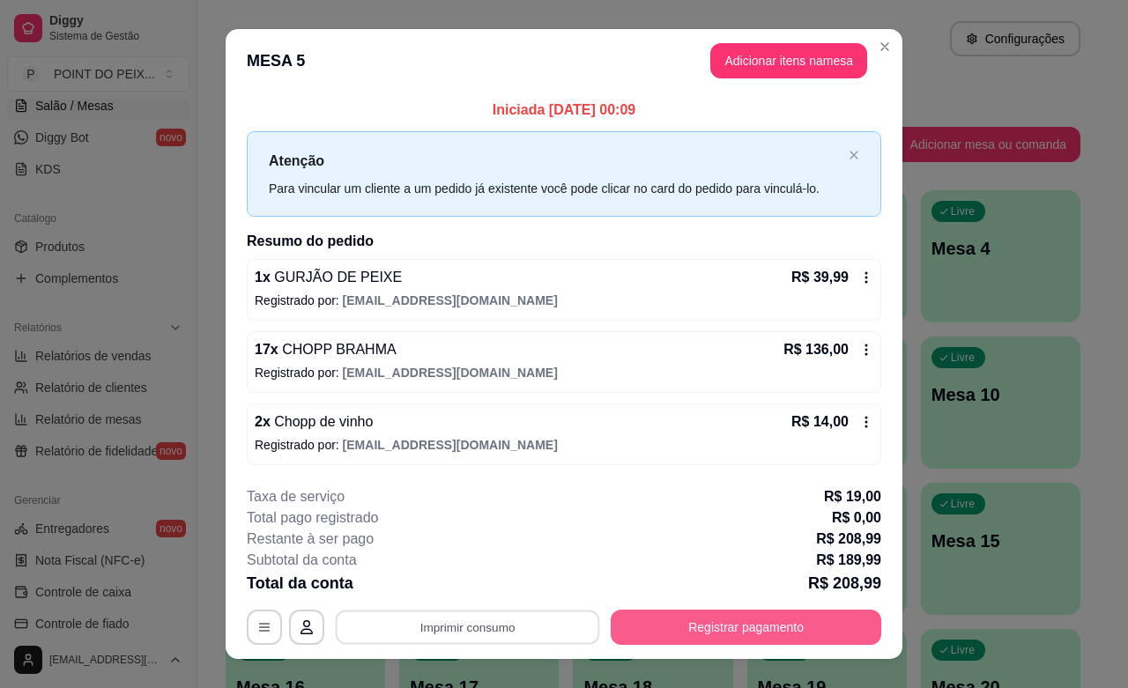
click at [724, 622] on button "Registrar pagamento" at bounding box center [746, 627] width 271 height 35
click at [727, 628] on button "Registrar pagamento" at bounding box center [746, 628] width 263 height 34
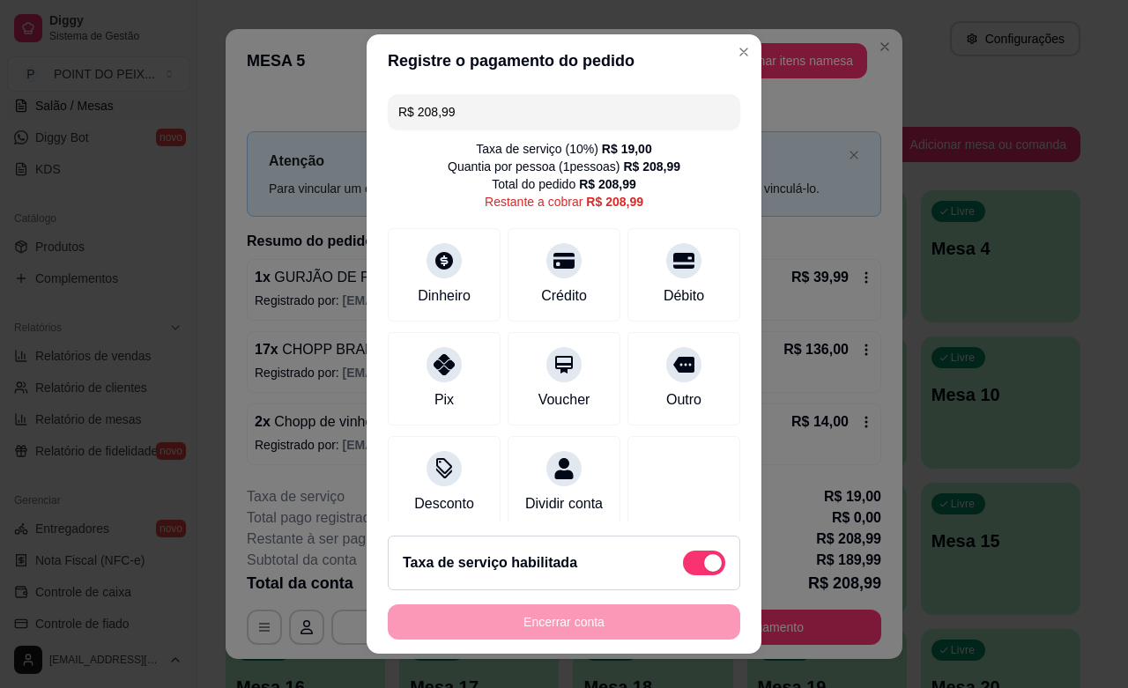
click at [704, 561] on span at bounding box center [713, 563] width 18 height 18
click at [683, 566] on input "checkbox" at bounding box center [687, 571] width 11 height 11
checkbox input "true"
type input "R$ 189,99"
checkbox input "false"
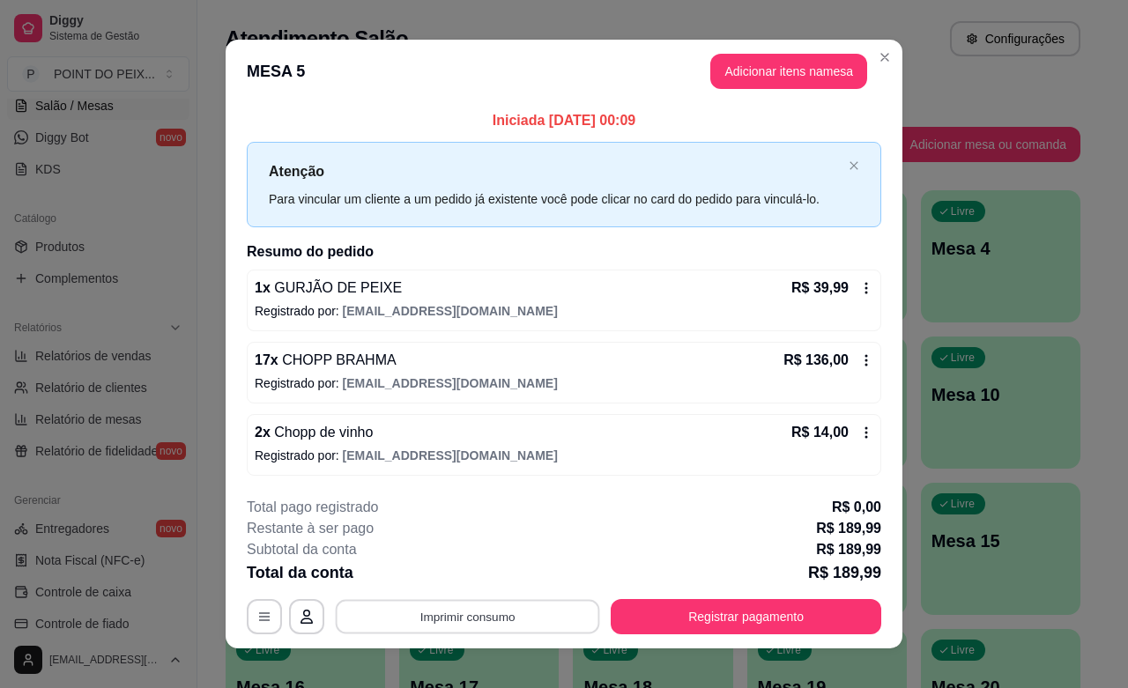
click at [517, 604] on button "Imprimir consumo" at bounding box center [468, 617] width 264 height 34
click at [491, 576] on button "IMPRESSORA" at bounding box center [464, 577] width 128 height 28
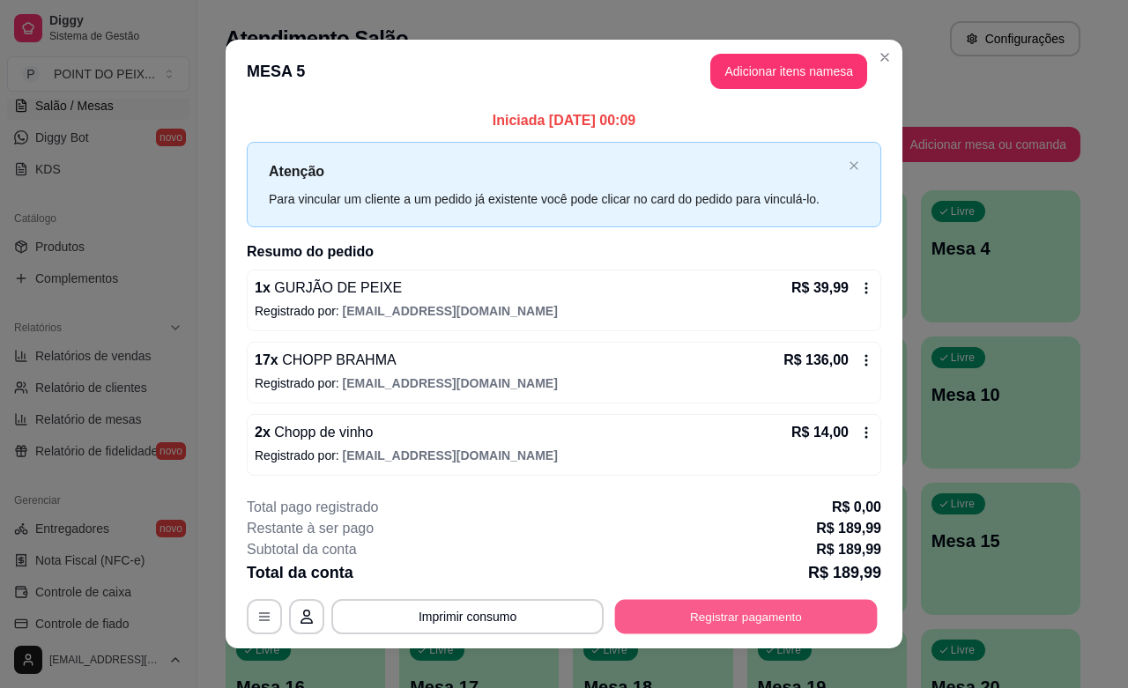
click at [759, 614] on button "Registrar pagamento" at bounding box center [746, 617] width 263 height 34
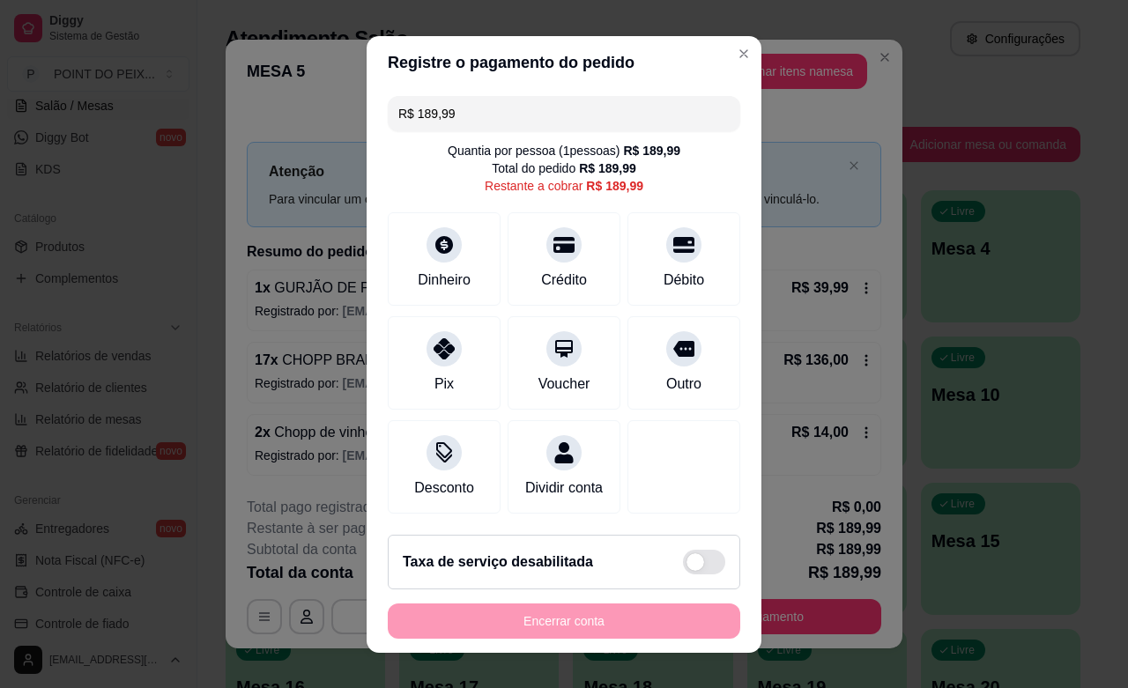
drag, startPoint x: 460, startPoint y: 110, endPoint x: 393, endPoint y: 117, distance: 67.4
click at [398, 117] on input "R$ 189,99" at bounding box center [563, 113] width 331 height 35
click at [426, 271] on div "Dinheiro" at bounding box center [444, 278] width 58 height 23
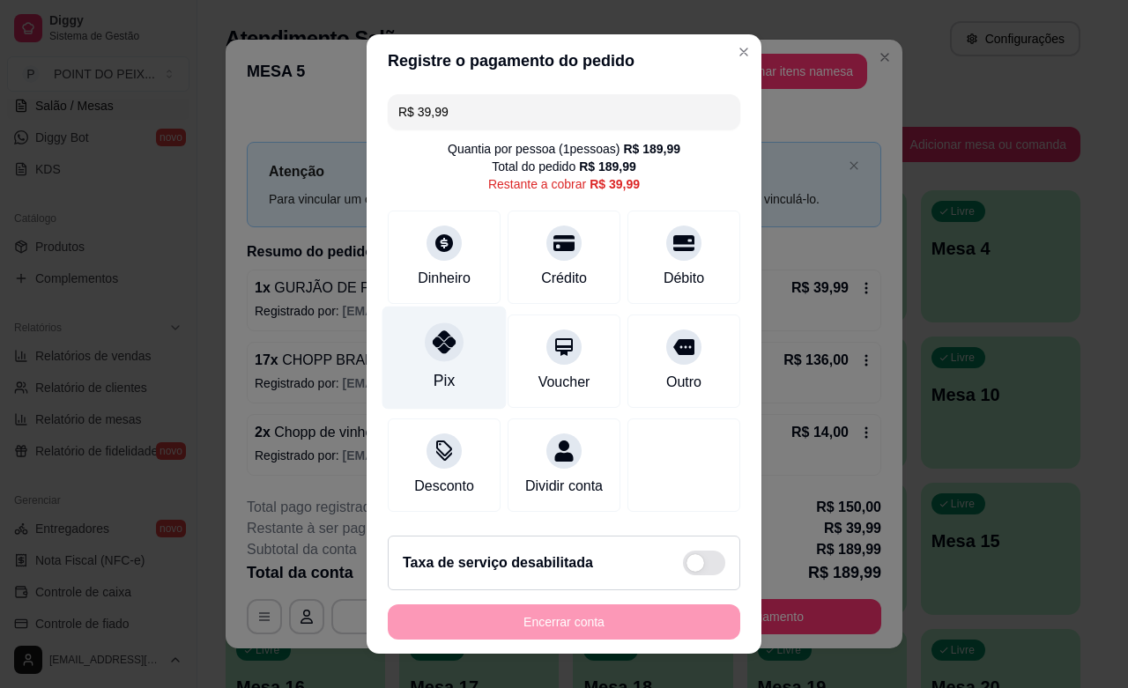
click at [434, 379] on div "Pix" at bounding box center [444, 380] width 21 height 23
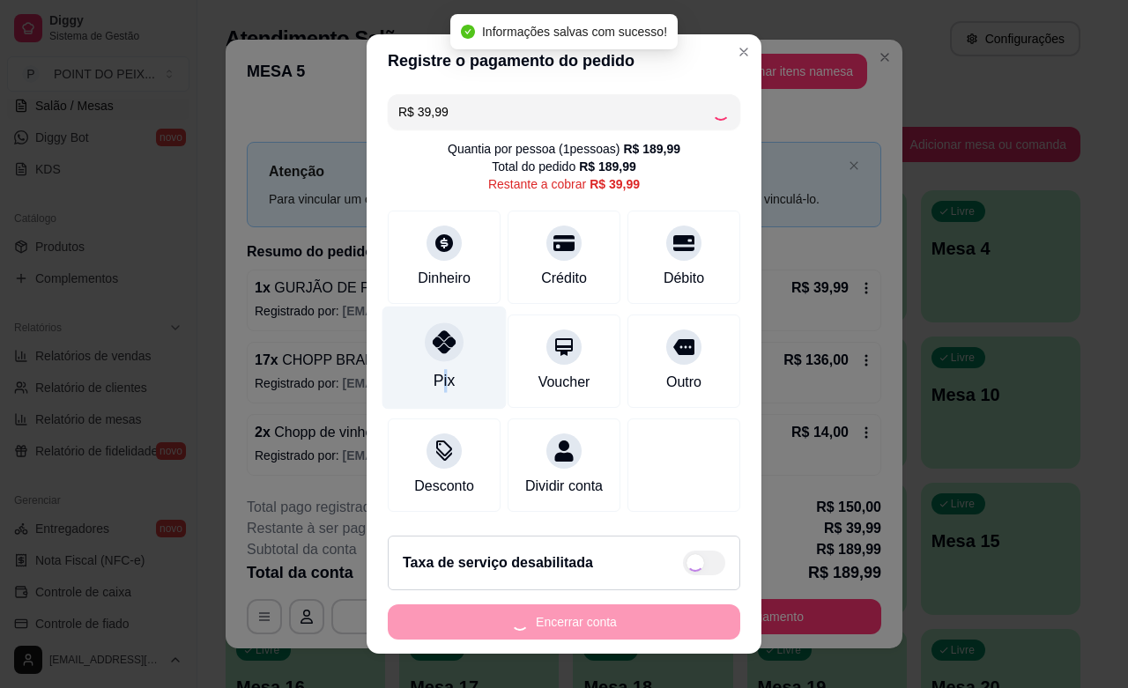
type input "R$ 0,00"
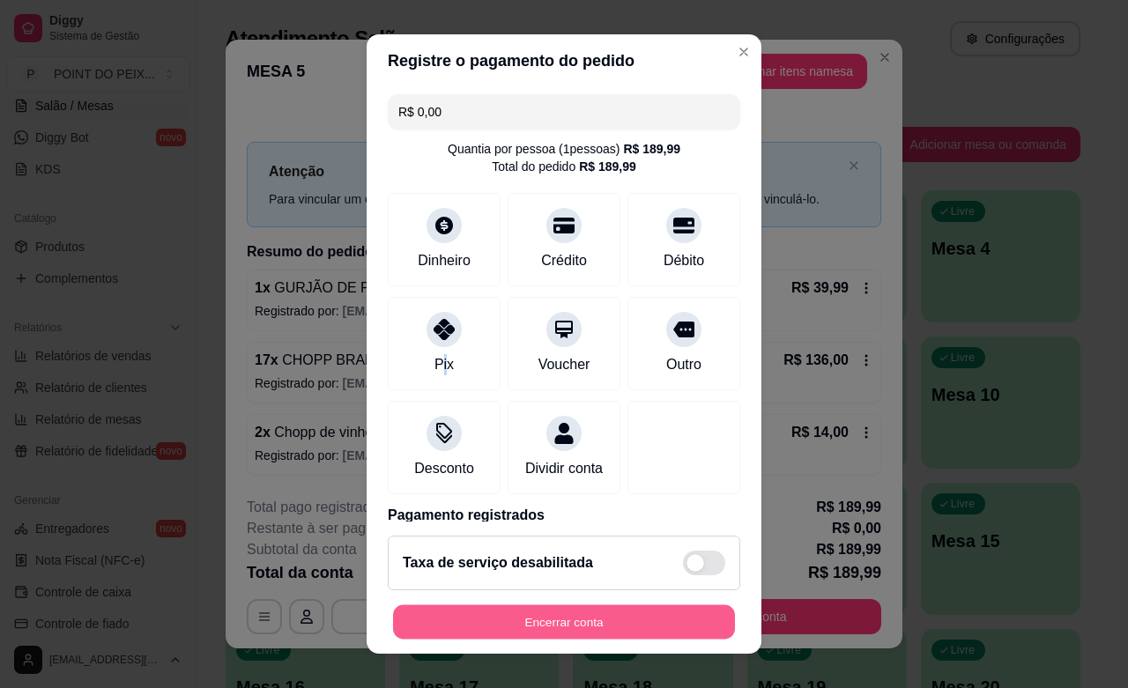
click at [598, 623] on button "Encerrar conta" at bounding box center [564, 623] width 342 height 34
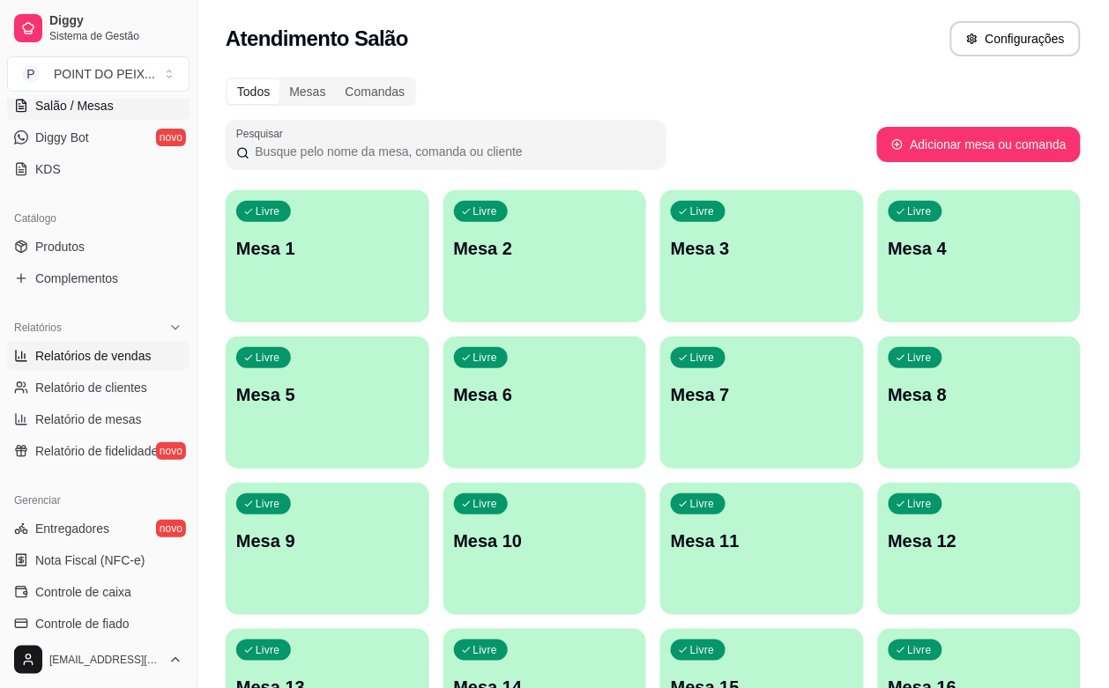
click at [110, 362] on span "Relatórios de vendas" at bounding box center [93, 356] width 116 height 18
select select "ALL"
select select "0"
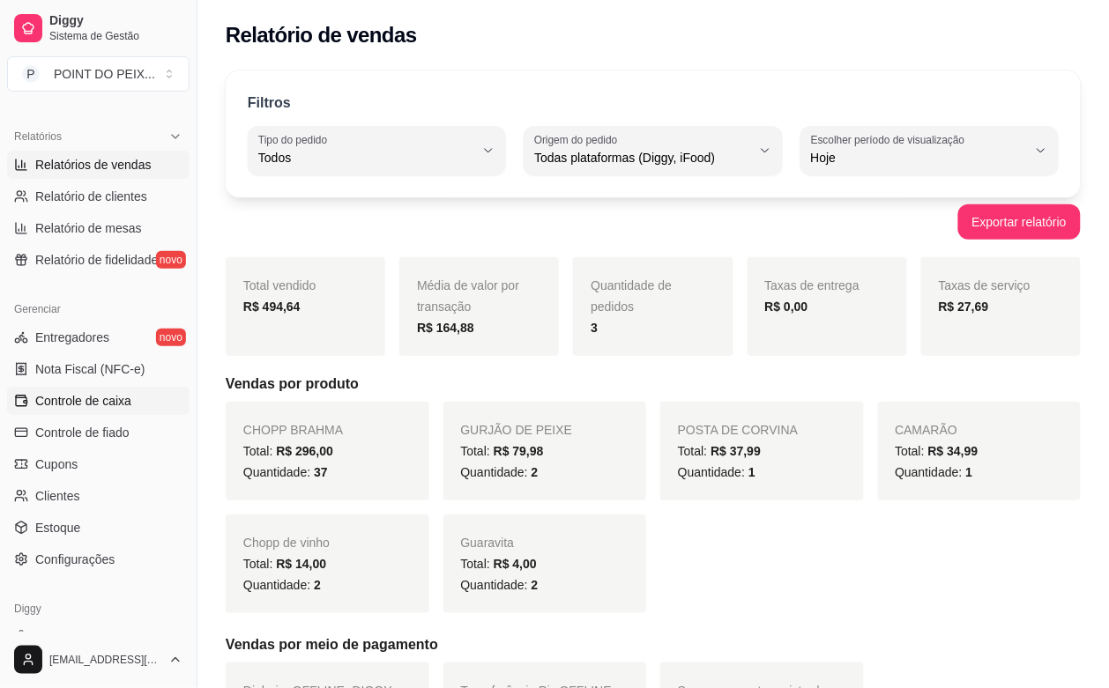
scroll to position [579, 0]
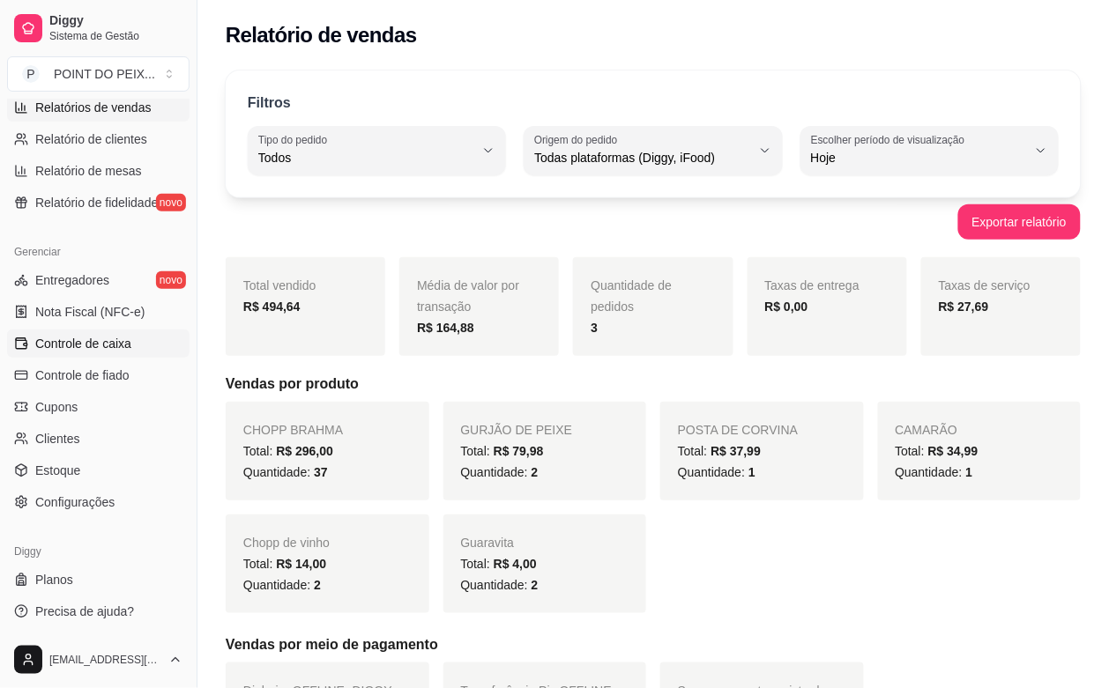
click at [102, 336] on span "Controle de caixa" at bounding box center [83, 344] width 96 height 18
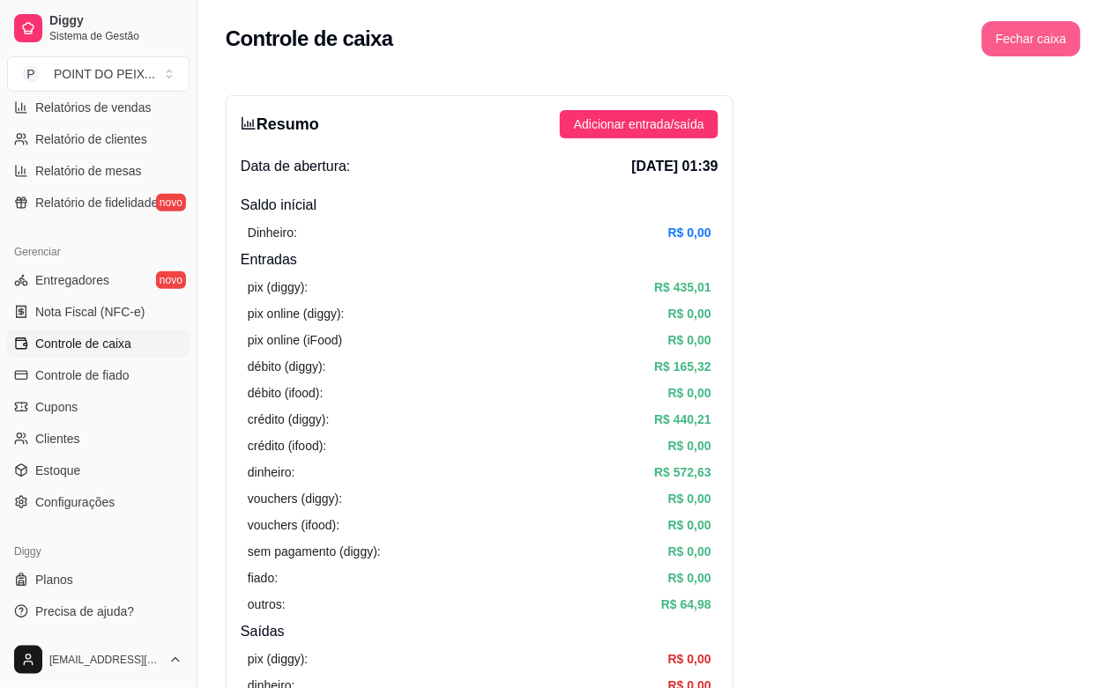
click at [1032, 44] on button "Fechar caixa" at bounding box center [1031, 38] width 99 height 35
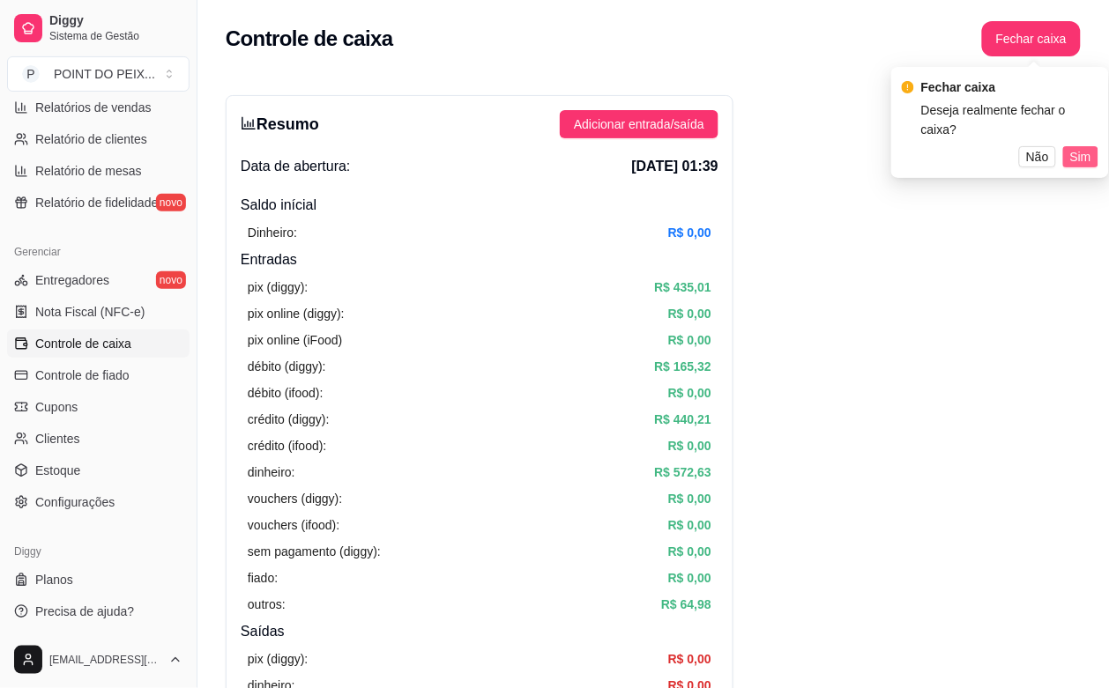
click at [1075, 147] on span "Sim" at bounding box center [1080, 156] width 21 height 19
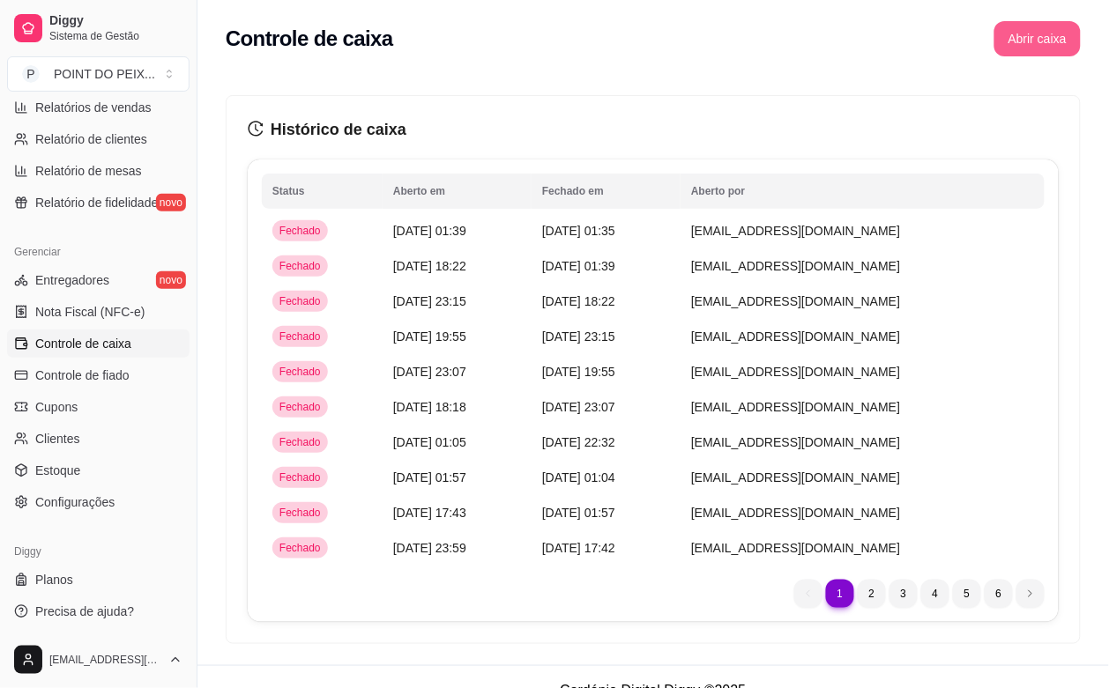
click at [1062, 38] on button "Abrir caixa" at bounding box center [1037, 38] width 86 height 35
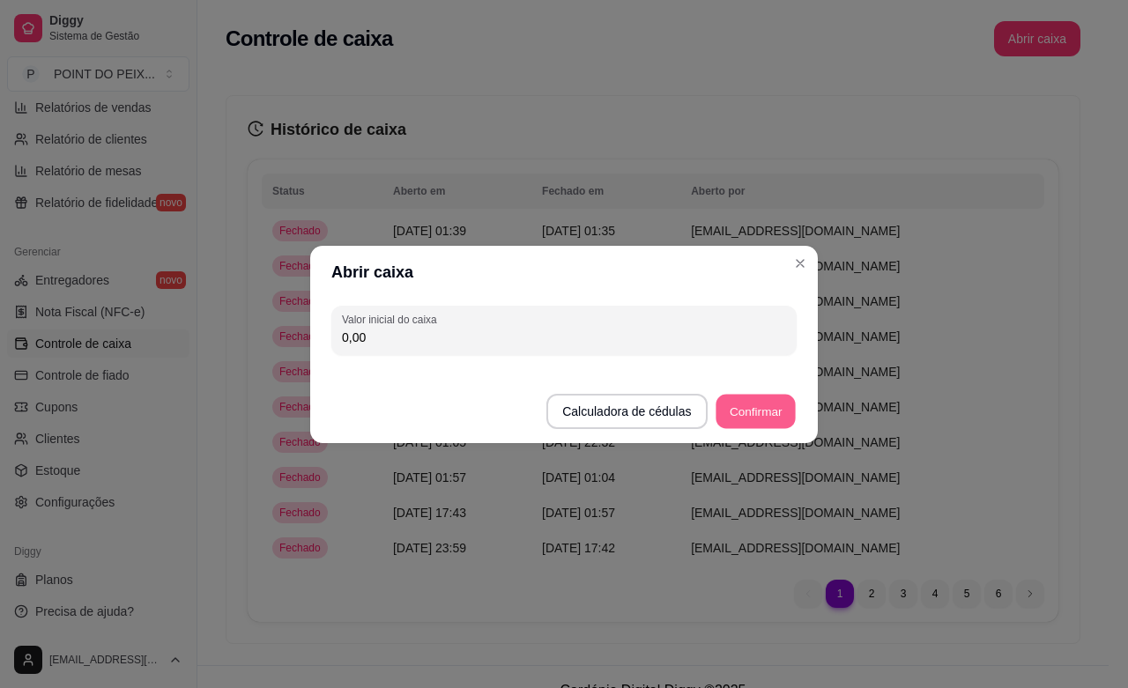
click at [740, 412] on button "Confirmar" at bounding box center [756, 411] width 80 height 34
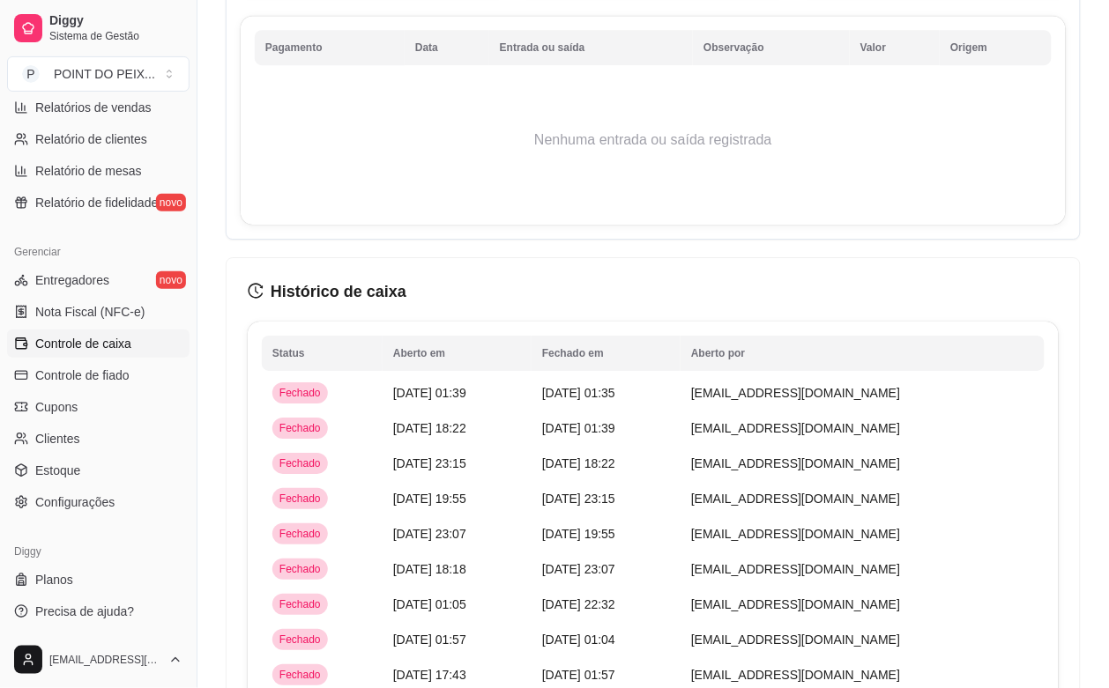
scroll to position [1212, 0]
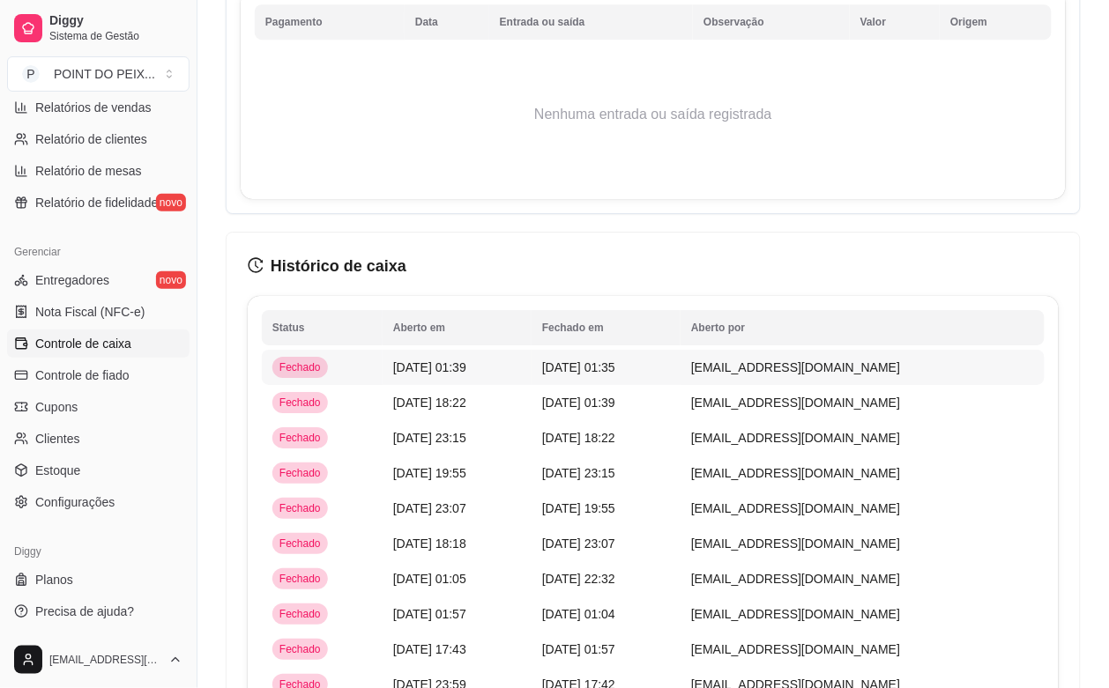
click at [586, 368] on span "[DATE] 01:35" at bounding box center [578, 367] width 73 height 14
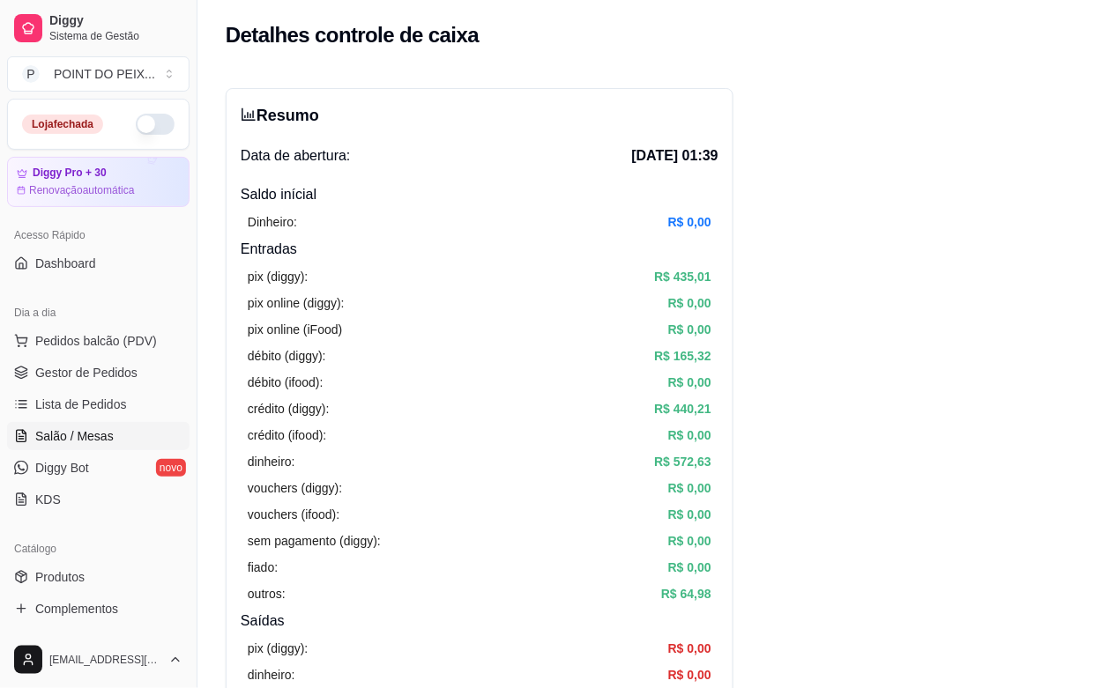
click at [81, 441] on span "Salão / Mesas" at bounding box center [74, 436] width 78 height 18
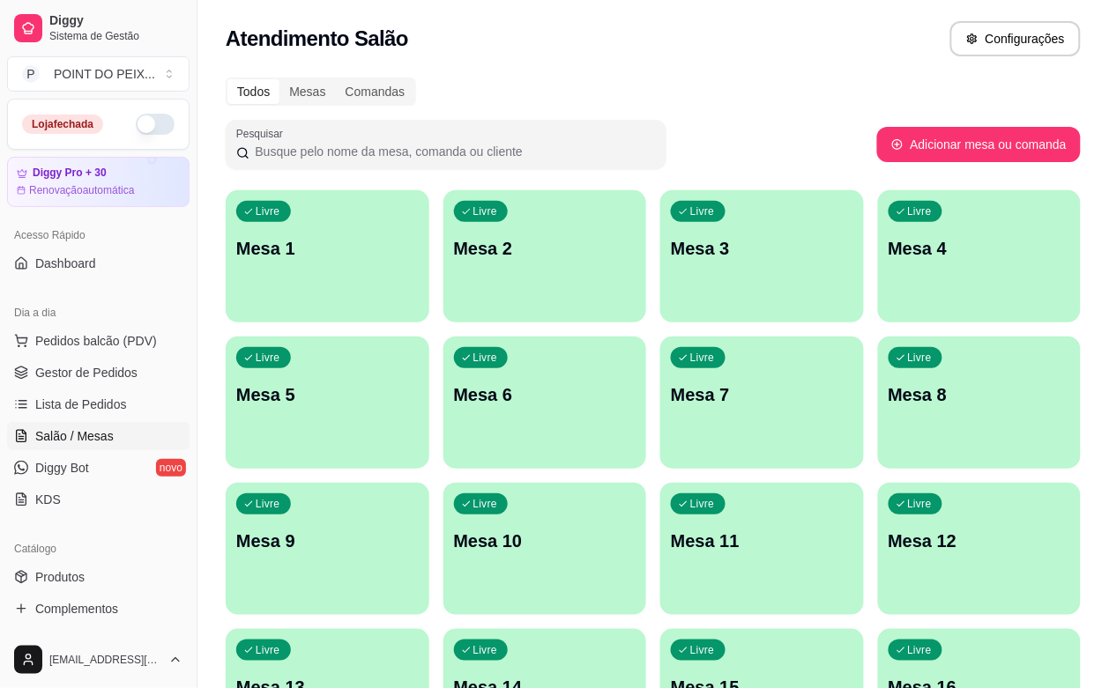
click at [278, 293] on div "Livre Mesa 1" at bounding box center [328, 245] width 204 height 111
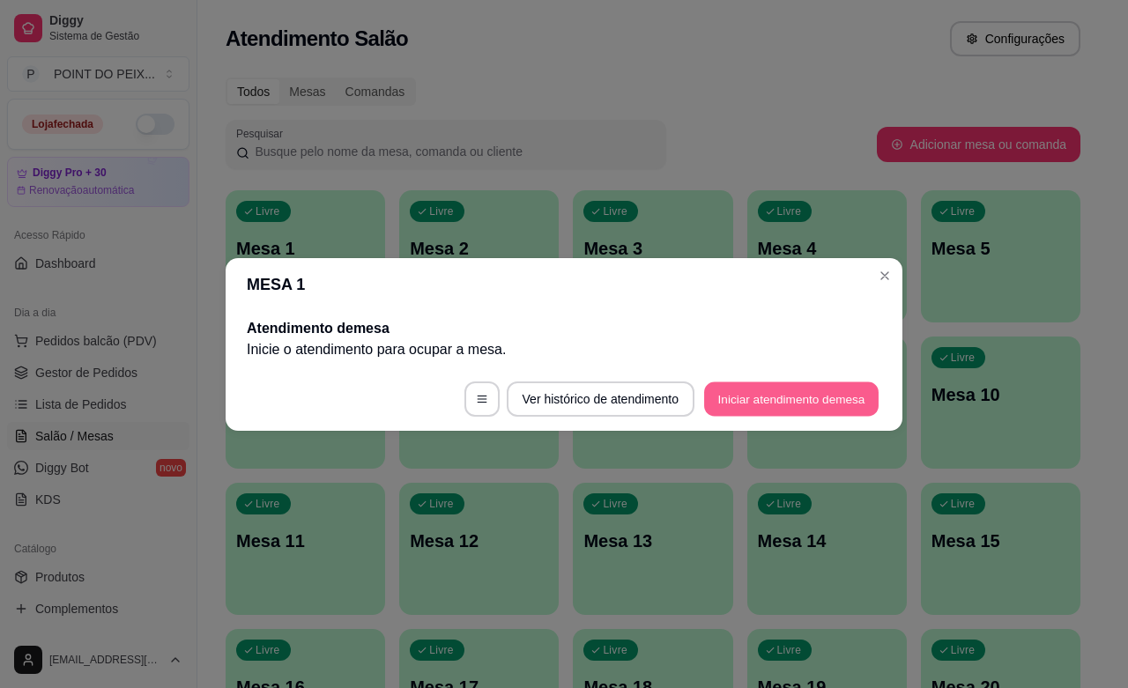
click at [829, 390] on button "Iniciar atendimento de mesa" at bounding box center [791, 399] width 175 height 34
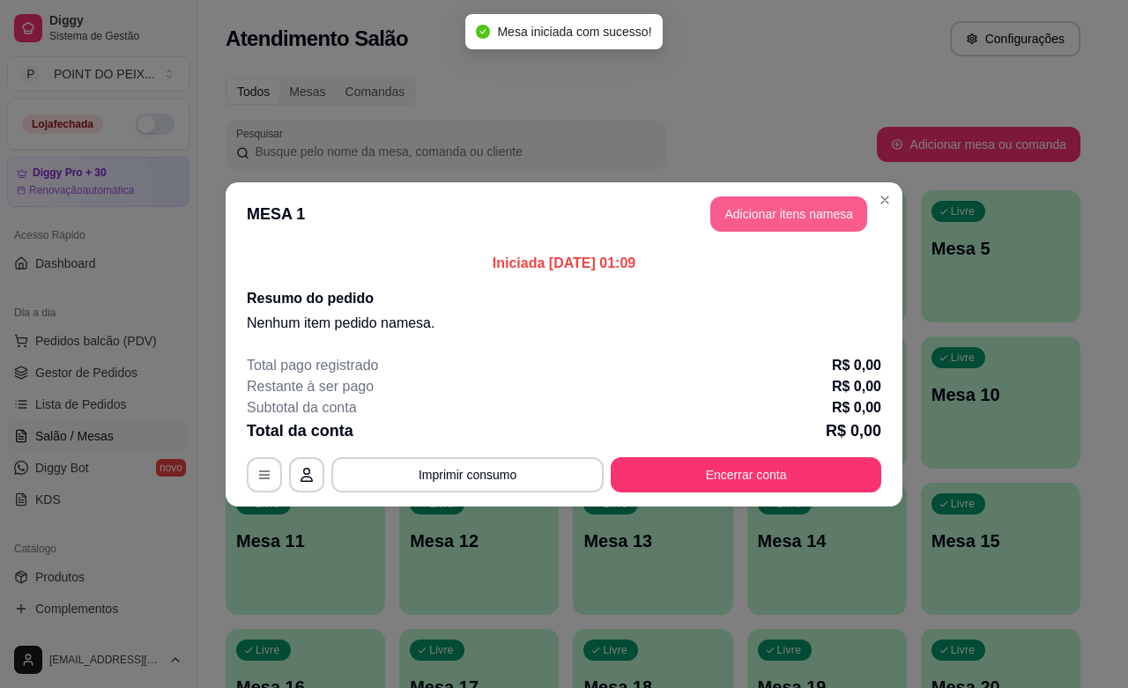
click at [809, 205] on button "Adicionar itens na mesa" at bounding box center [788, 214] width 157 height 35
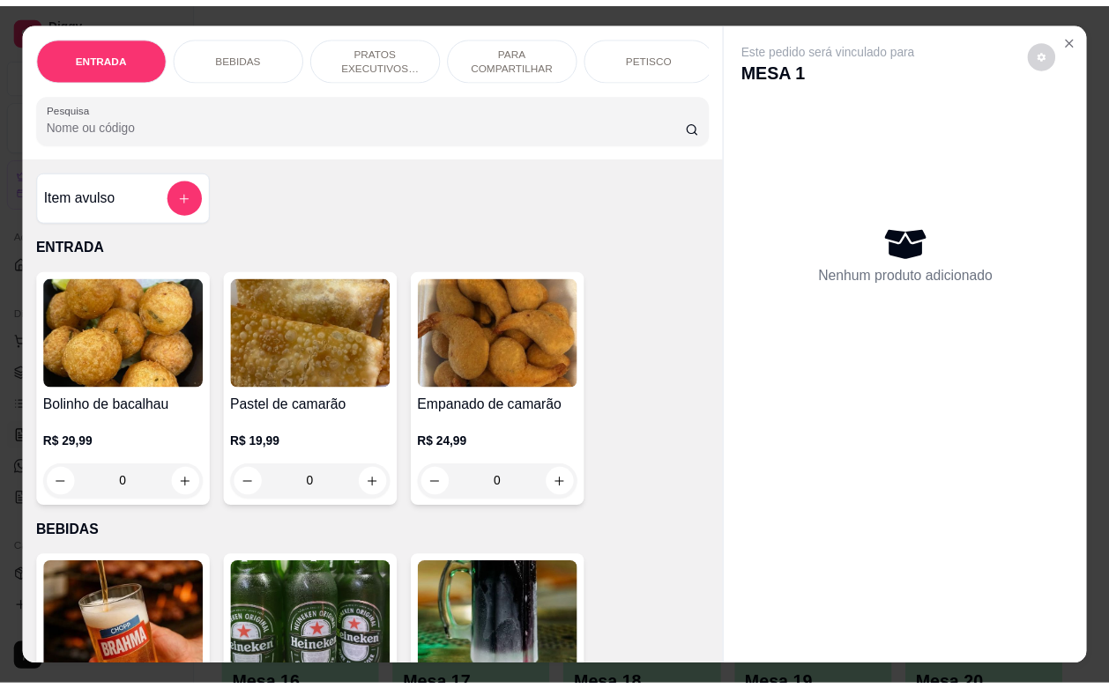
scroll to position [331, 0]
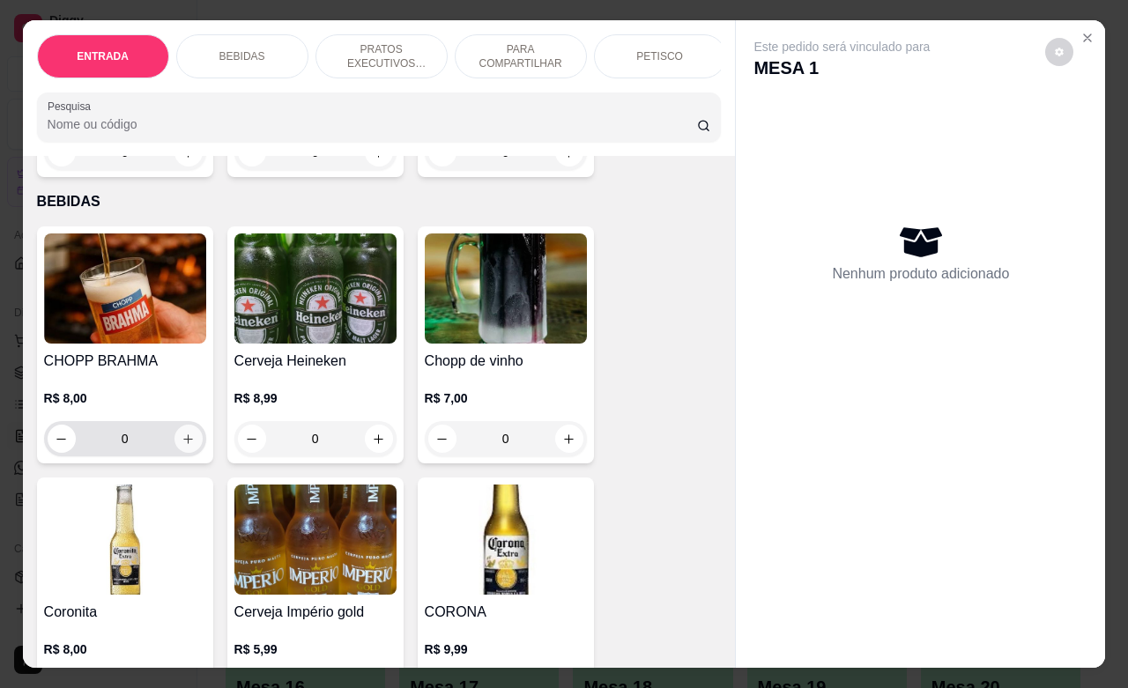
click at [185, 453] on button "increase-product-quantity" at bounding box center [189, 439] width 28 height 28
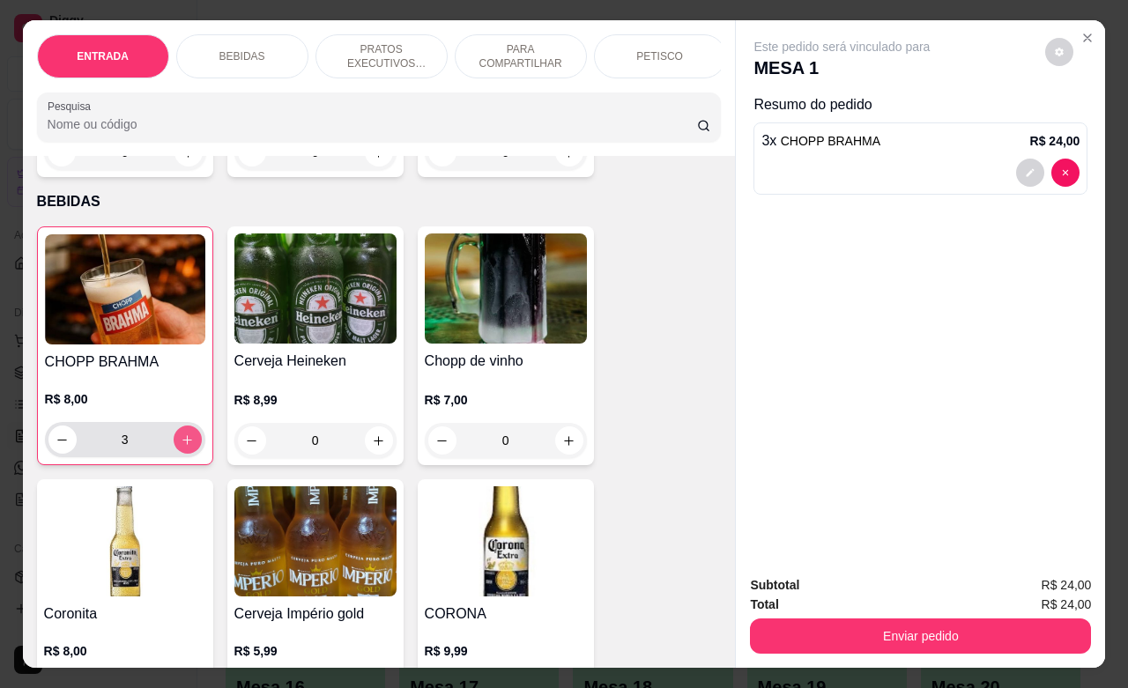
click at [185, 454] on button "increase-product-quantity" at bounding box center [188, 440] width 28 height 28
type input "5"
click at [1081, 33] on icon "Close" at bounding box center [1088, 38] width 14 height 14
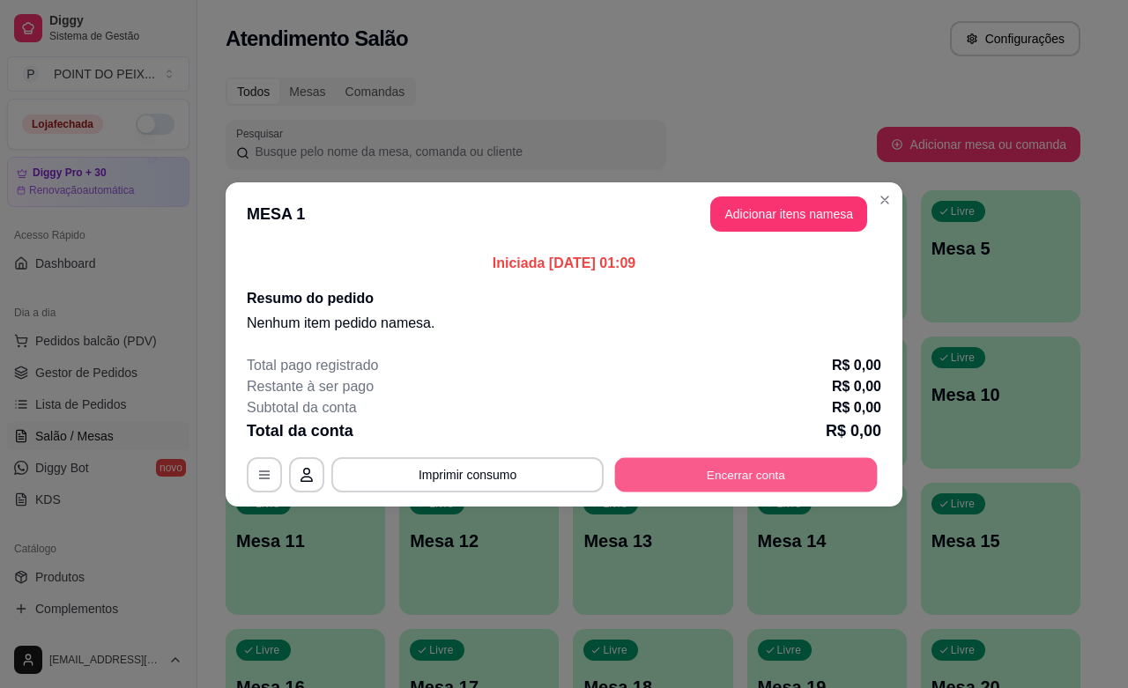
click at [768, 473] on button "Encerrar conta" at bounding box center [746, 474] width 263 height 34
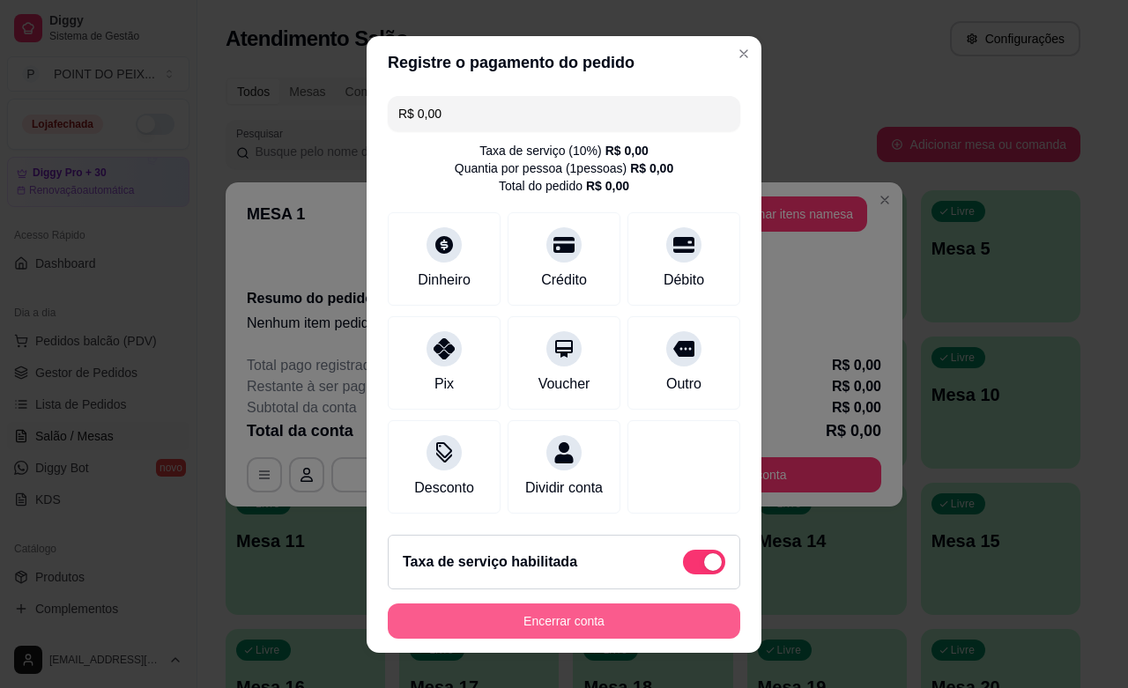
click at [665, 628] on button "Encerrar conta" at bounding box center [564, 621] width 353 height 35
